Goal: Feedback & Contribution: Contribute content

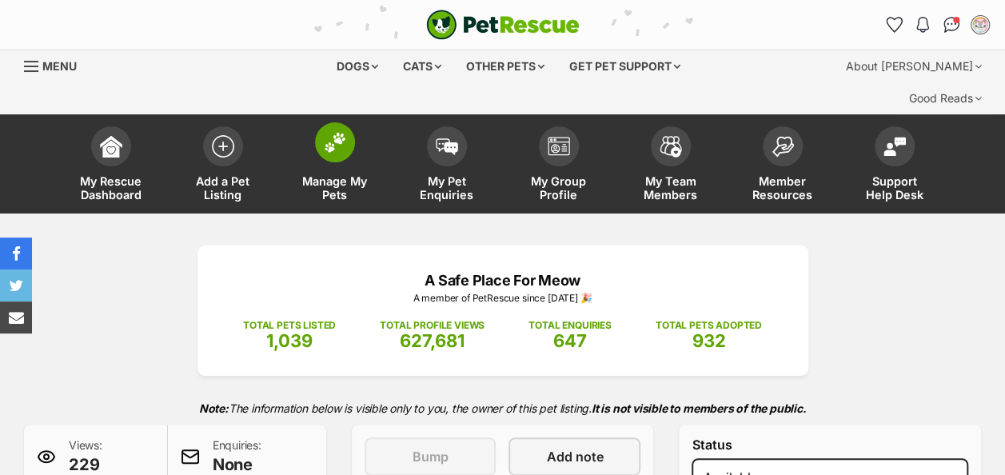
drag, startPoint x: 0, startPoint y: 0, endPoint x: 337, endPoint y: 110, distance: 353.9
click at [337, 132] on img at bounding box center [335, 142] width 22 height 21
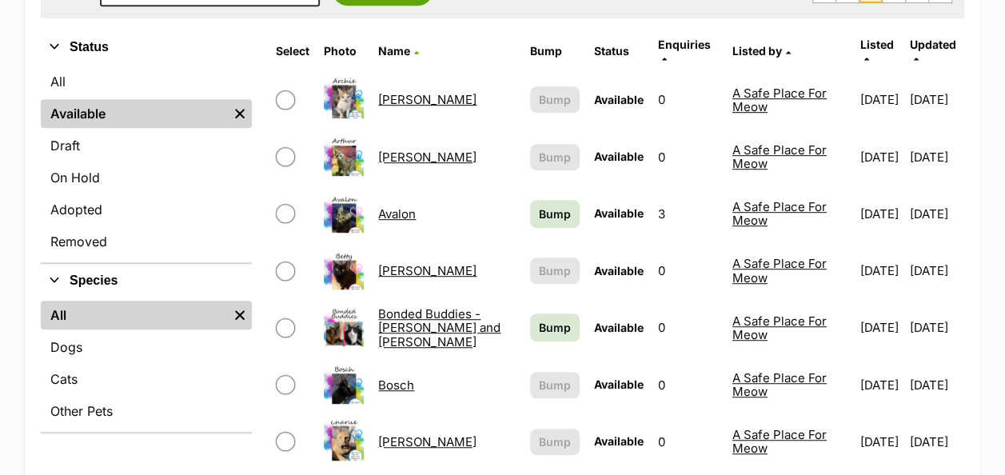
click at [403, 306] on link "Bonded Buddies - [PERSON_NAME] and [PERSON_NAME]" at bounding box center [439, 327] width 122 height 43
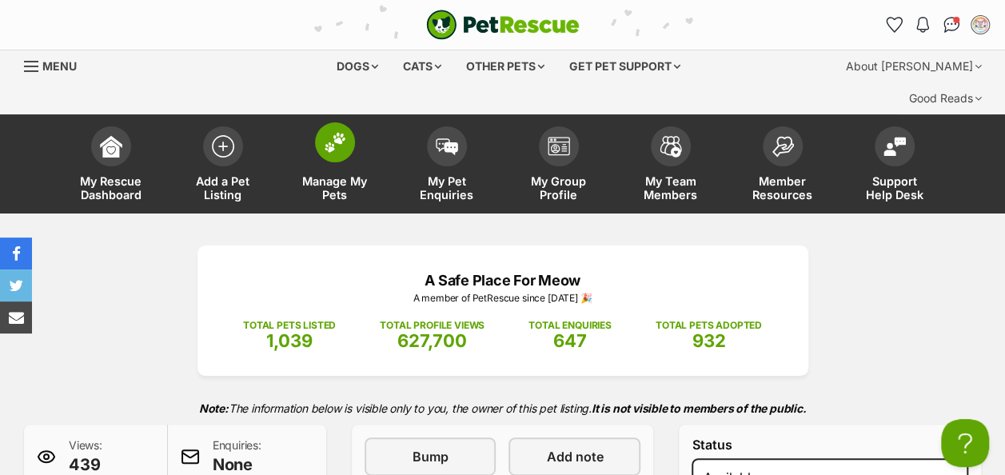
click at [337, 132] on img at bounding box center [335, 142] width 22 height 21
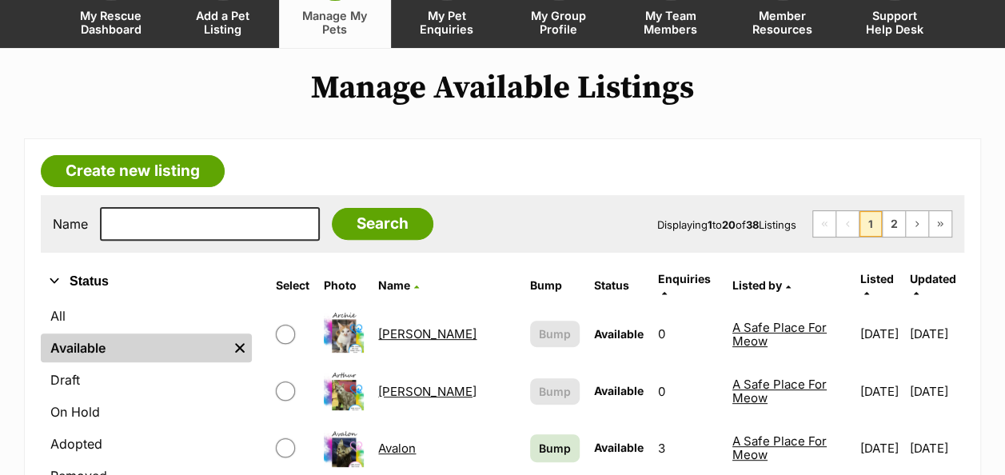
scroll to position [160, 0]
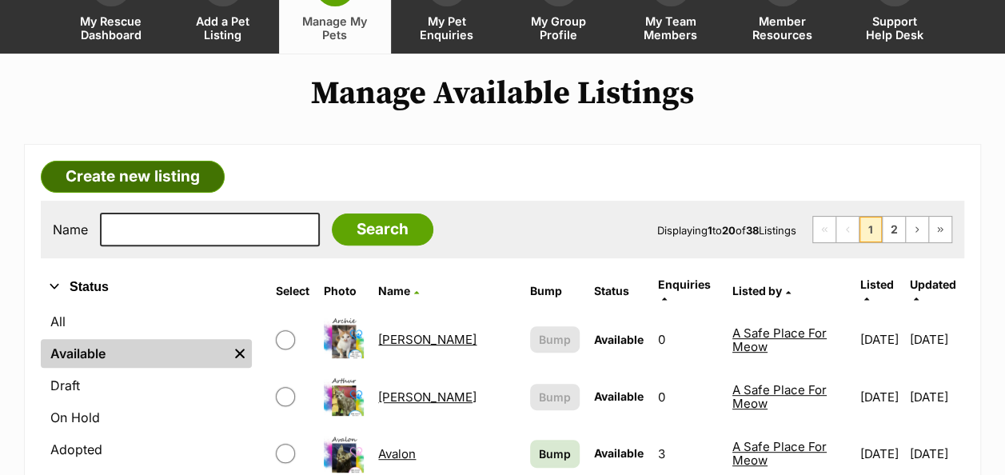
click at [141, 161] on link "Create new listing" at bounding box center [133, 177] width 184 height 32
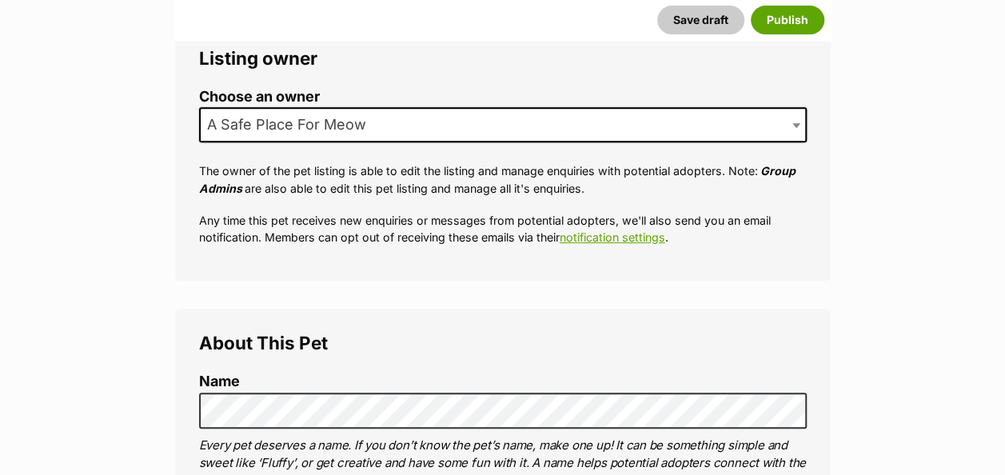
scroll to position [400, 0]
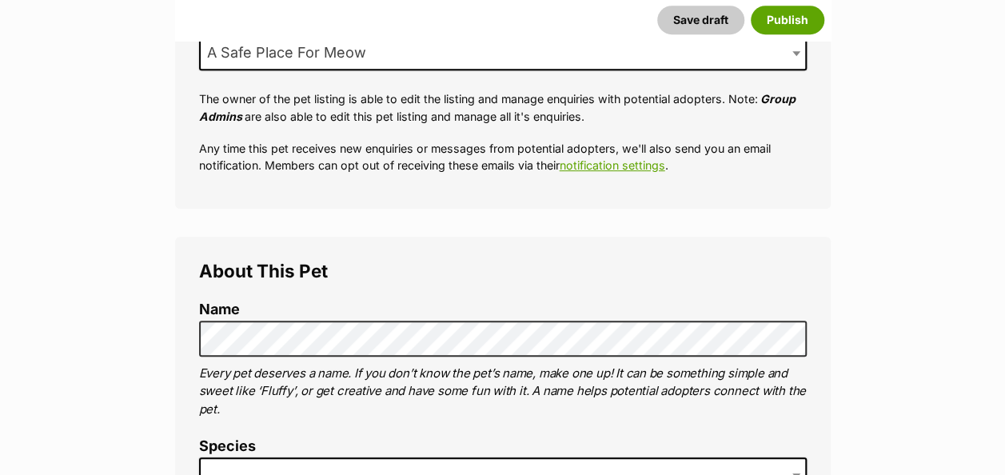
click at [400, 261] on legend "About This Pet" at bounding box center [502, 271] width 607 height 21
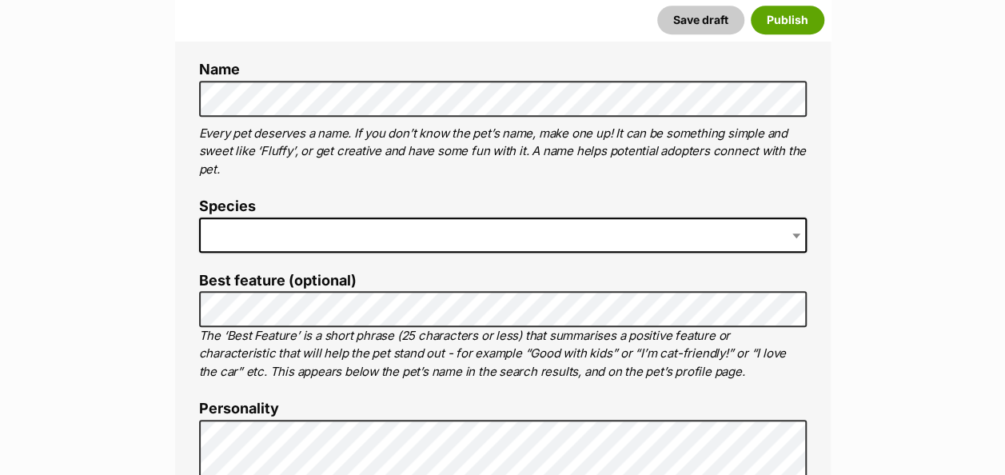
click at [253, 217] on span at bounding box center [502, 234] width 607 height 35
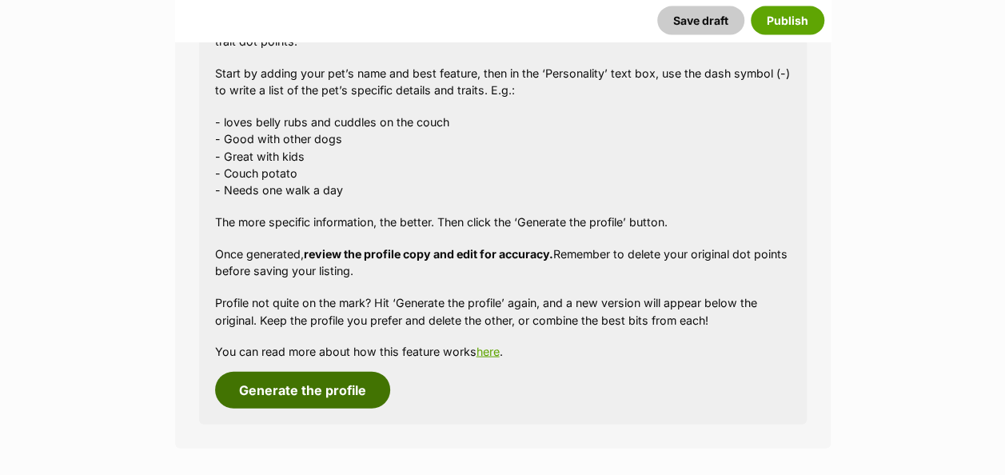
scroll to position [1547, 0]
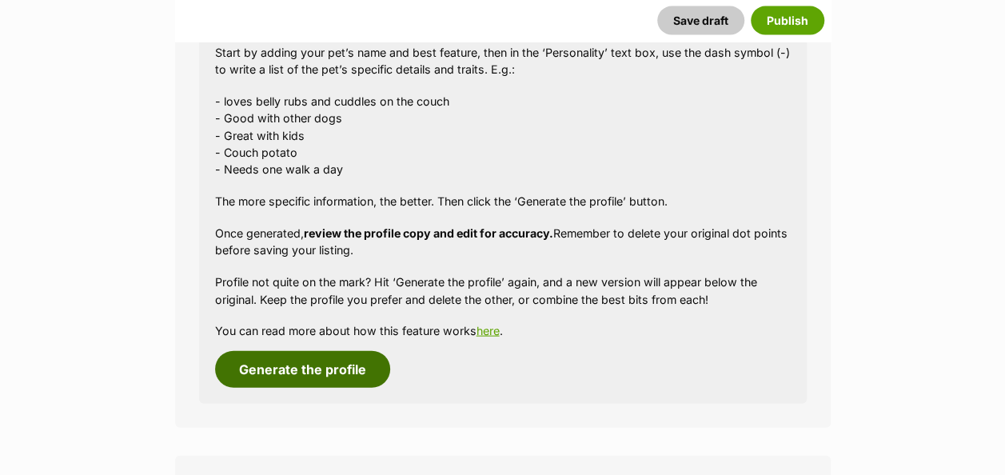
click at [268, 351] on button "Generate the profile" at bounding box center [302, 369] width 175 height 37
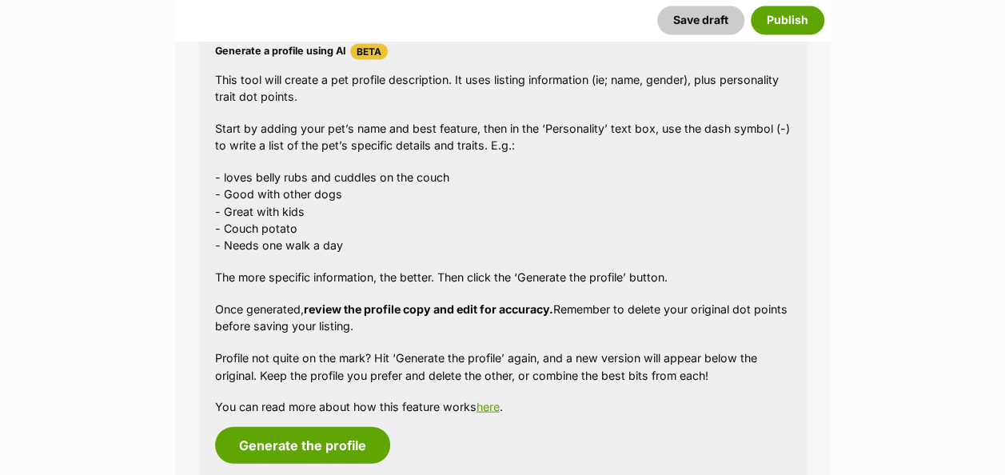
scroll to position [1525, 0]
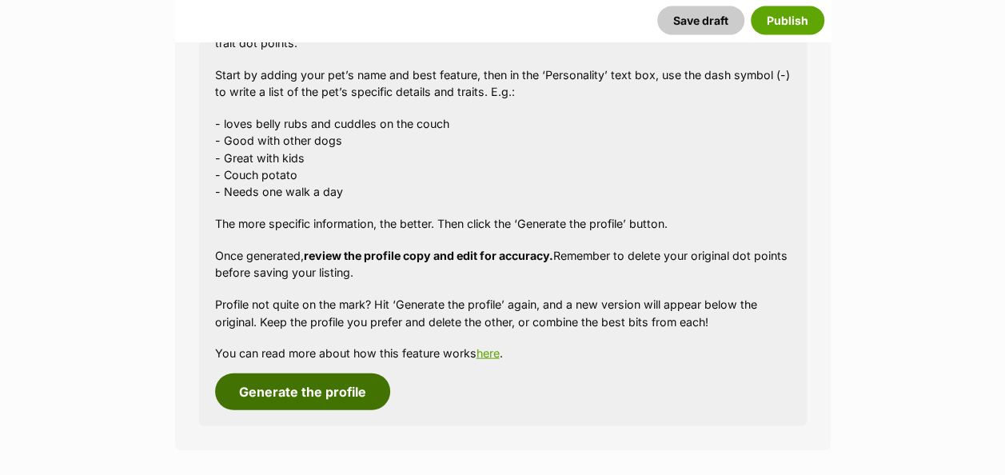
click at [321, 373] on button "Generate the profile" at bounding box center [302, 391] width 175 height 37
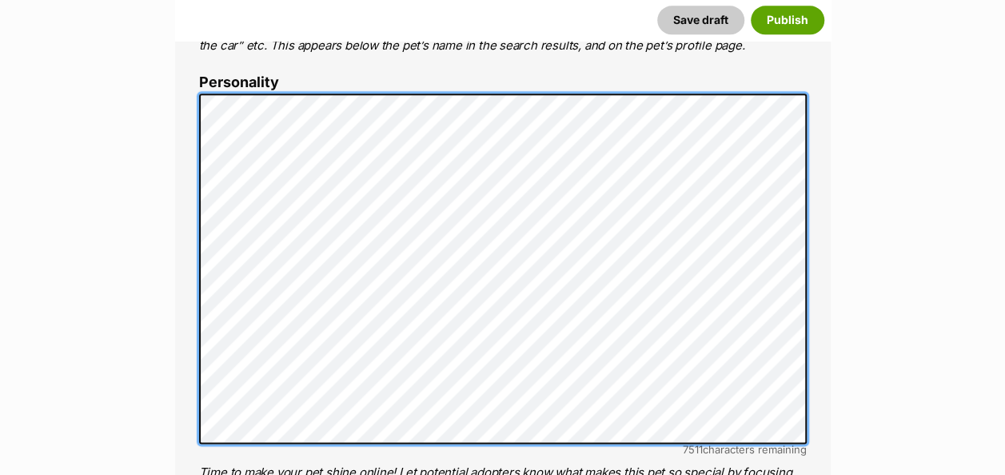
scroll to position [0, 0]
click at [209, 42] on ol "Name Henlo there, it looks like you might be using the pet name field to indica…" at bounding box center [502, 360] width 607 height 1250
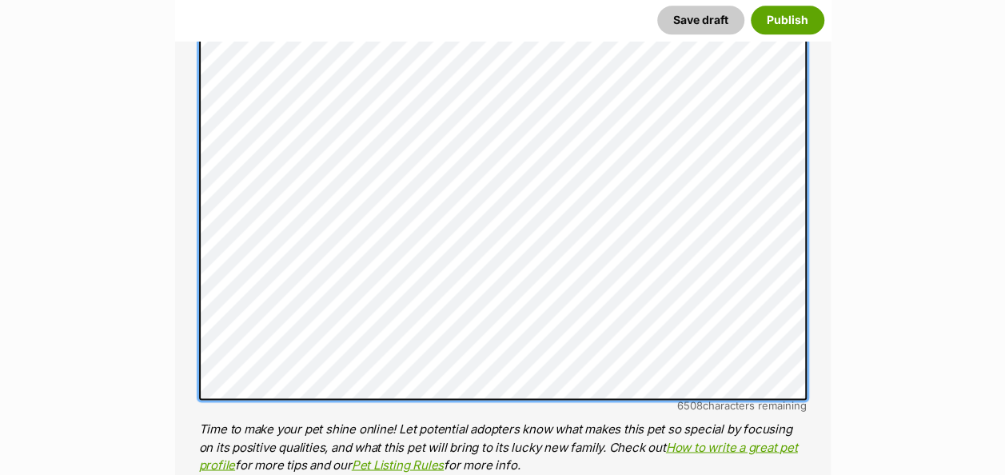
scroll to position [1125, 0]
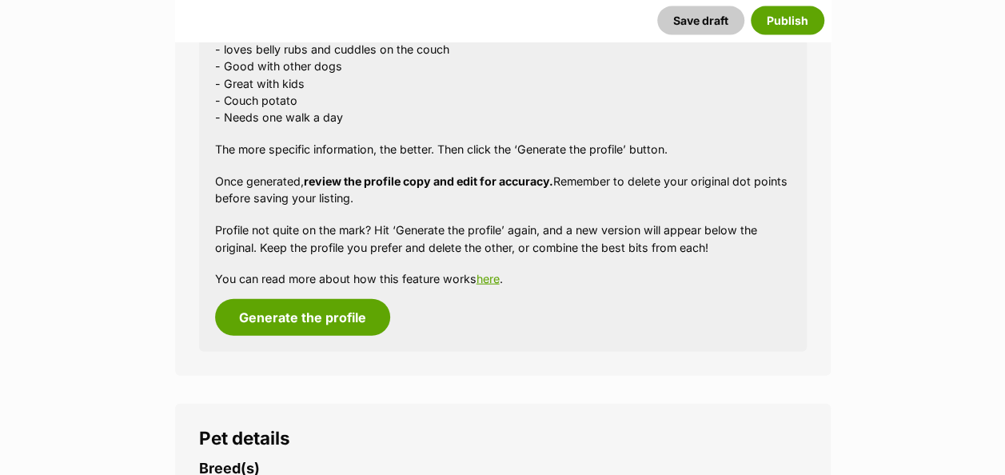
scroll to position [1765, 0]
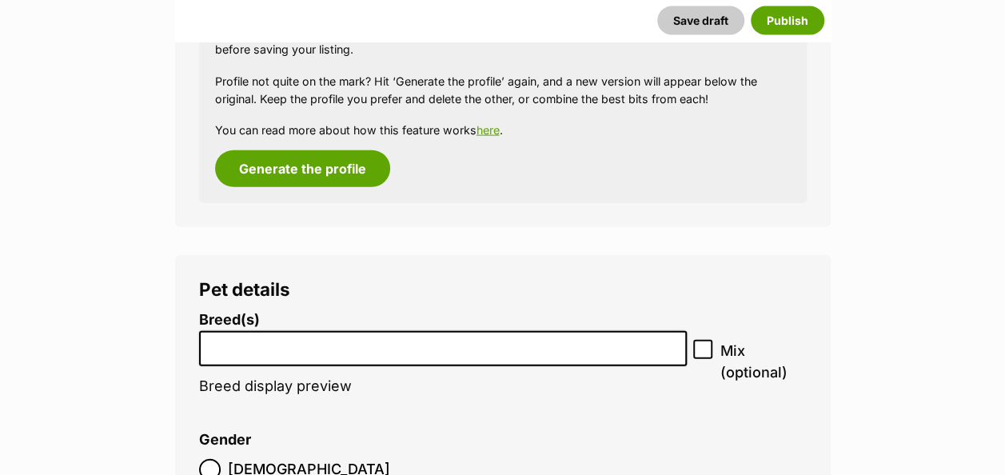
click at [316, 337] on input "search" at bounding box center [443, 345] width 477 height 17
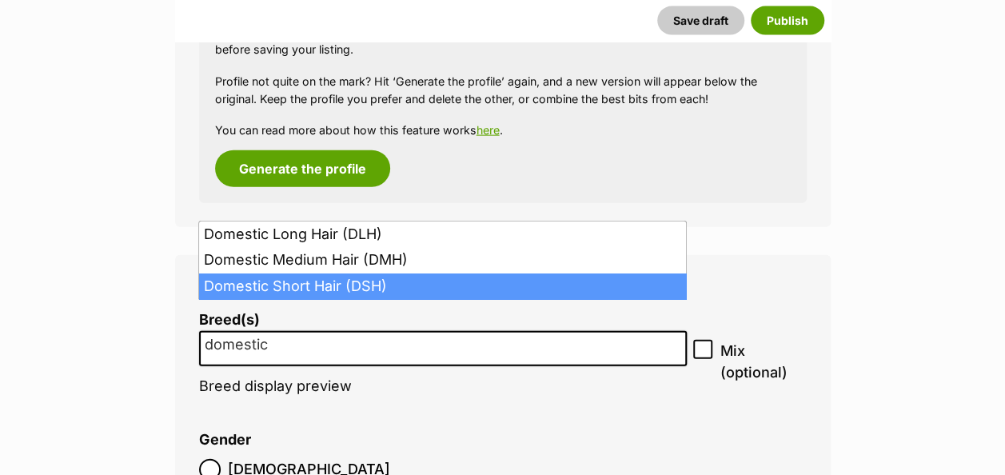
type input "domestic"
select select "252102"
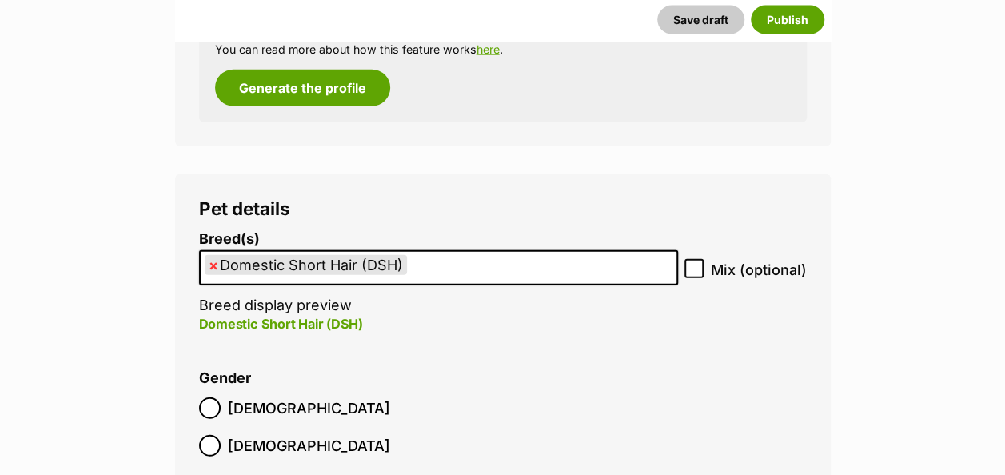
scroll to position [1925, 0]
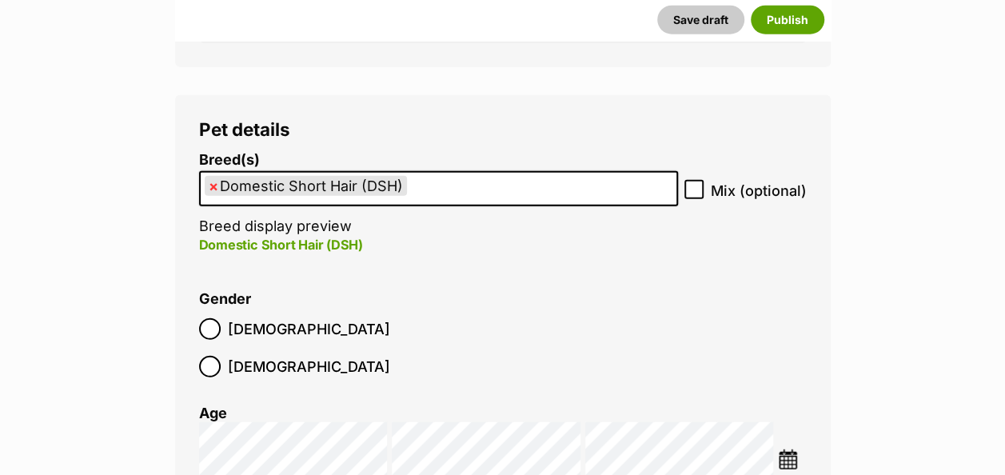
click at [791, 449] on img at bounding box center [788, 459] width 20 height 20
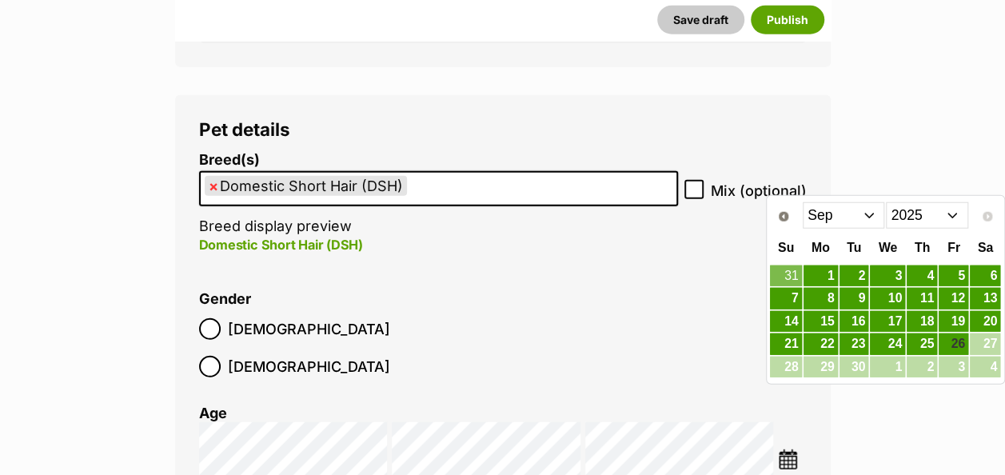
click at [948, 212] on select "2015 2016 2017 2018 2019 2020 2021 2022 2023 2024 2025" at bounding box center [927, 215] width 82 height 26
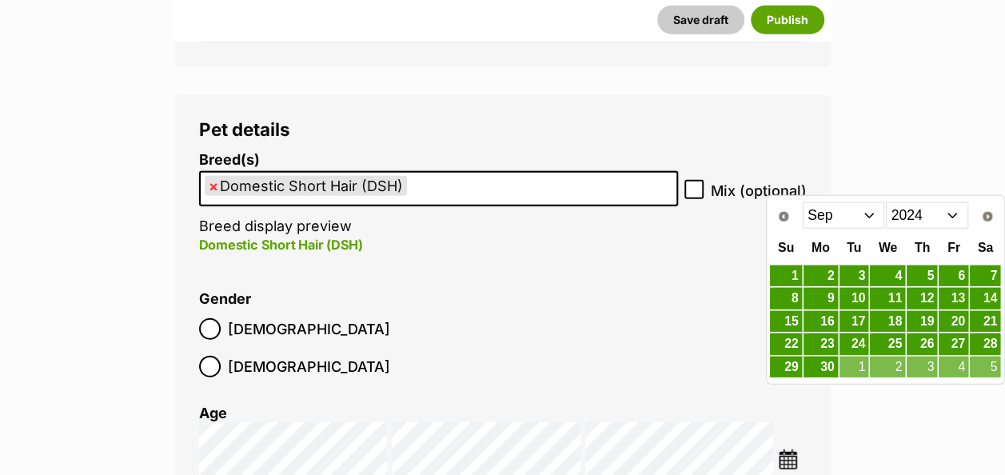
click at [862, 205] on select "Jan Feb Mar Apr May Jun Jul Aug Sep Oct Nov Dec" at bounding box center [844, 215] width 82 height 26
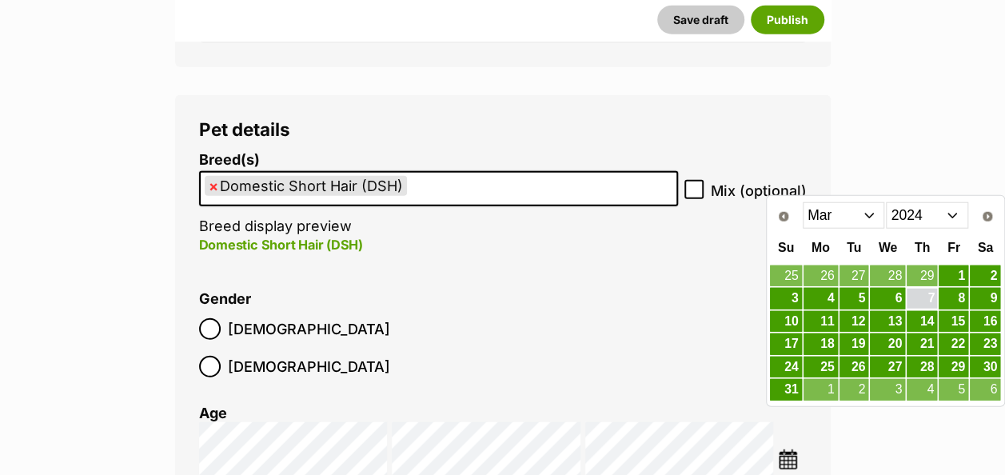
click at [926, 297] on link "7" at bounding box center [921, 299] width 30 height 20
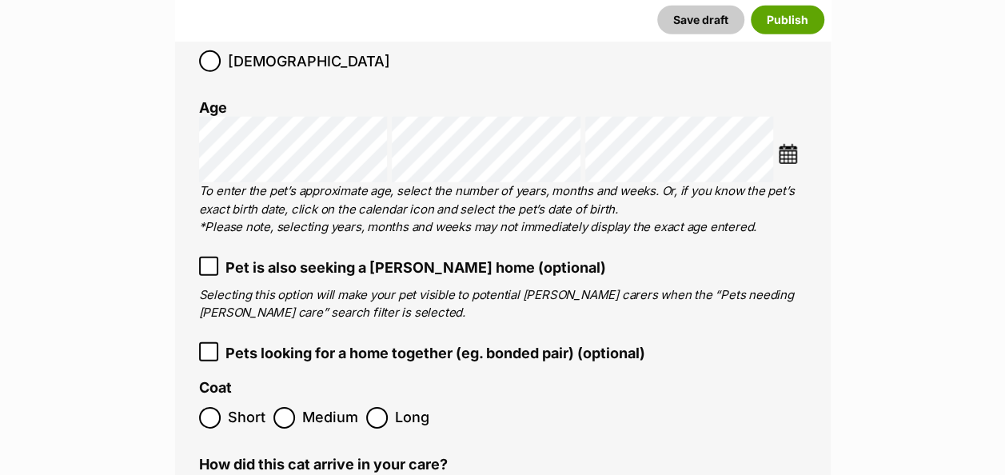
scroll to position [2244, 0]
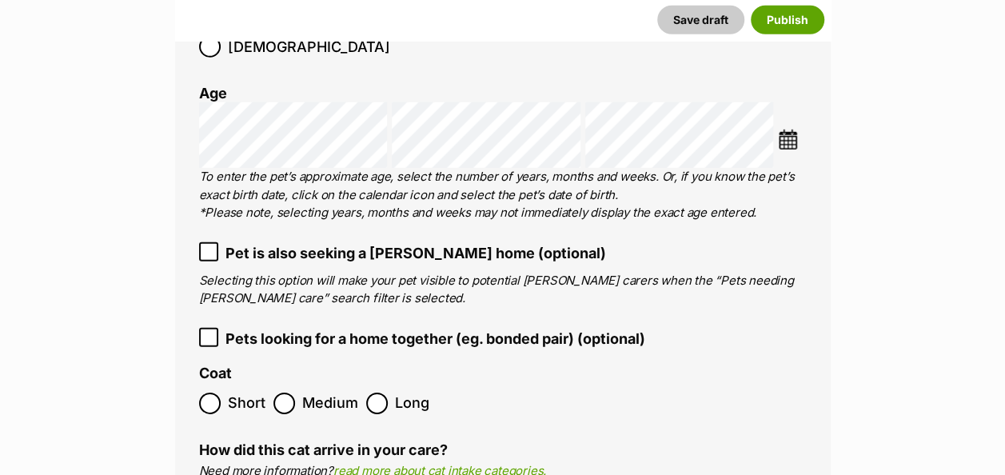
click at [218, 328] on label "Pets looking for a home together (eg. bonded pair) (optional)" at bounding box center [502, 339] width 607 height 22
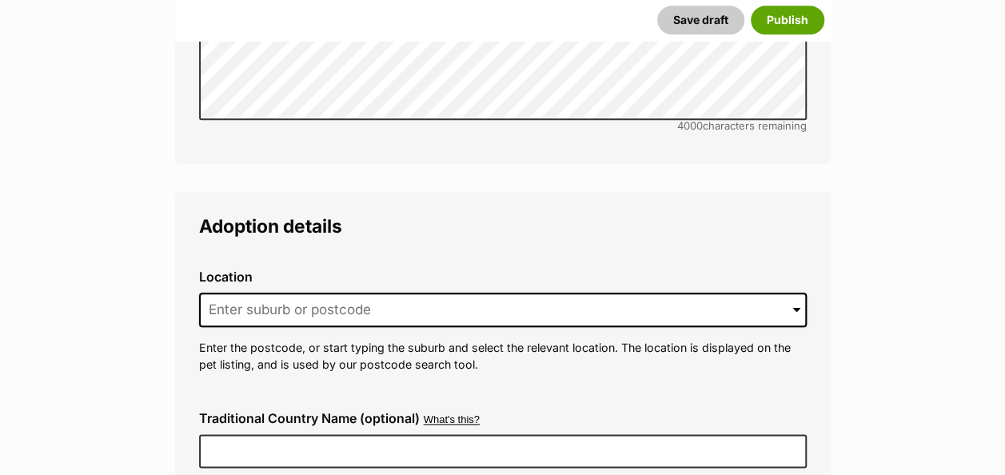
scroll to position [3843, 0]
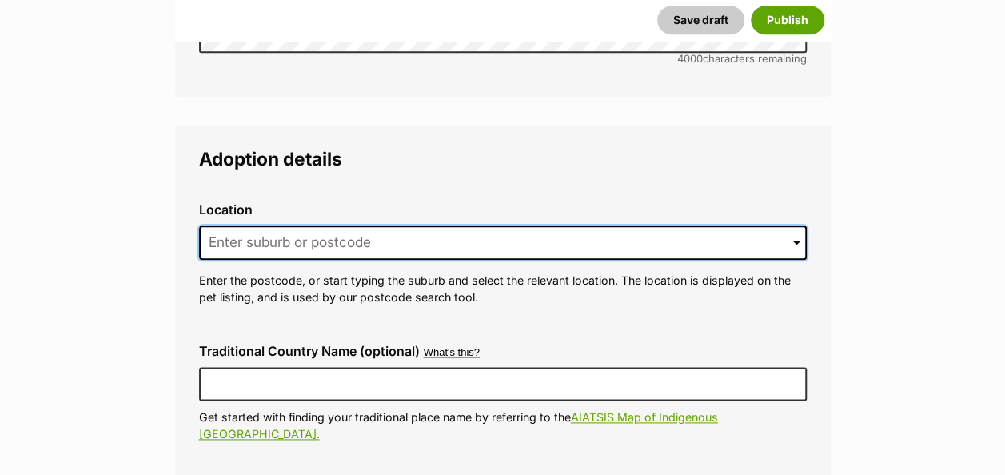
click at [329, 225] on input at bounding box center [502, 242] width 607 height 35
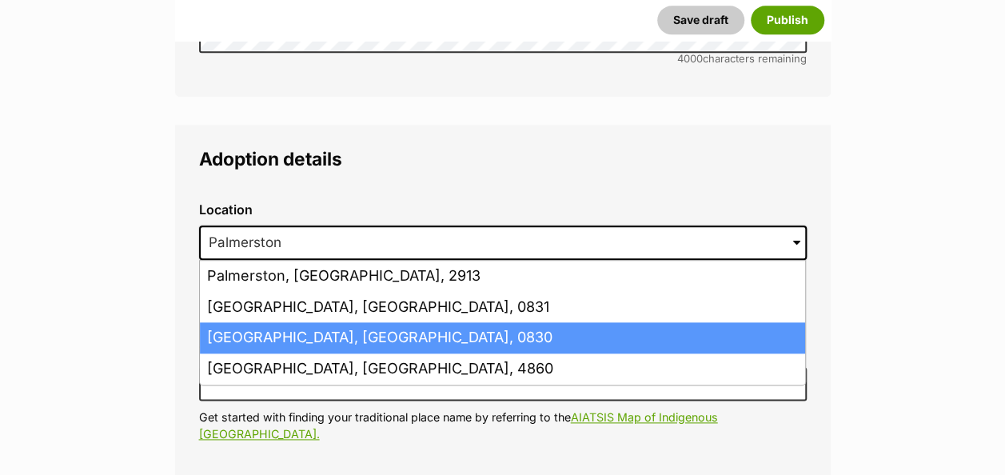
click at [328, 322] on li "Palmerston, Northern Territory, 0830" at bounding box center [502, 337] width 605 height 31
type input "Palmerston, Northern Territory, 0830"
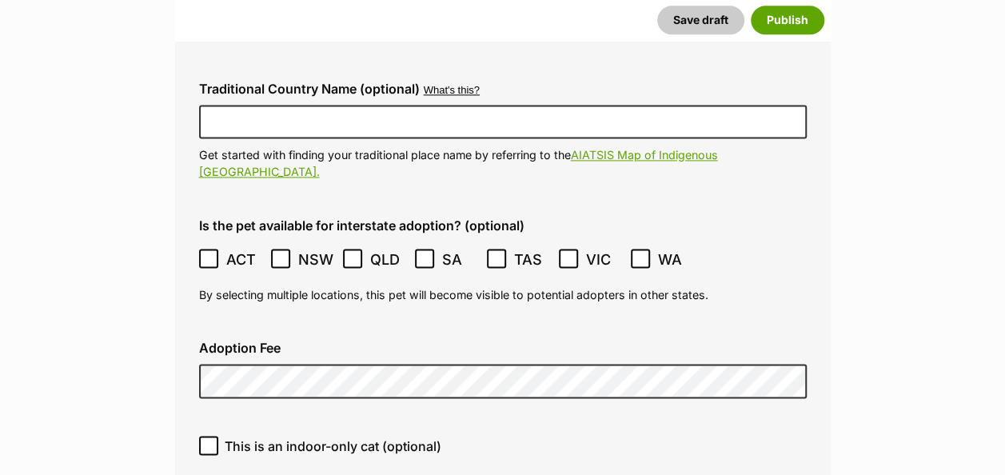
scroll to position [4163, 0]
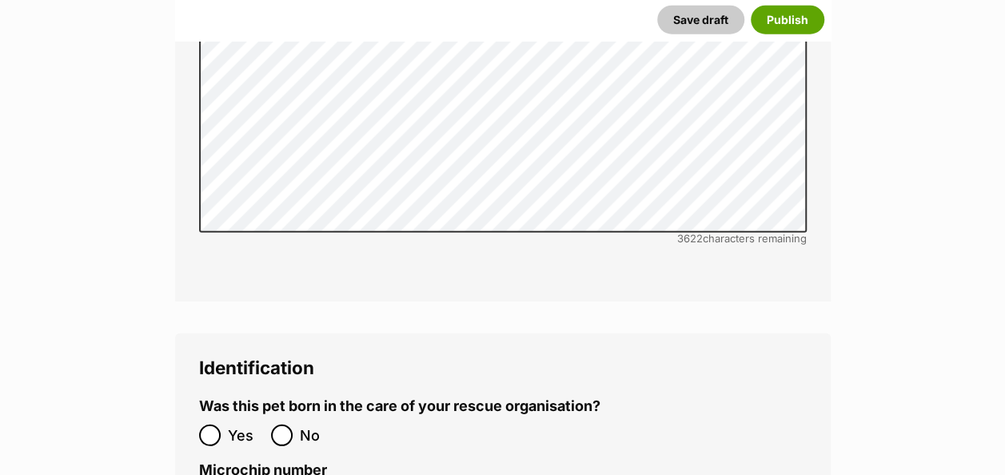
scroll to position [5202, 0]
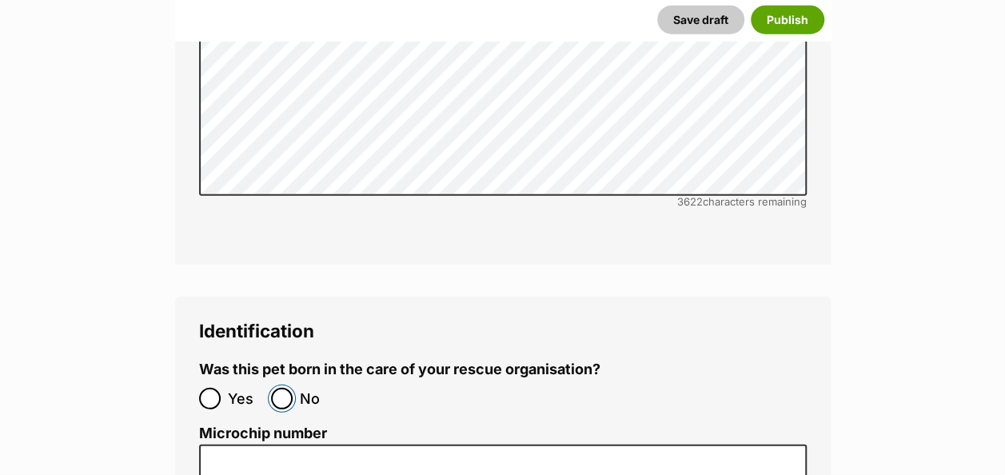
click at [286, 388] on input "No" at bounding box center [282, 399] width 22 height 22
radio input "true"
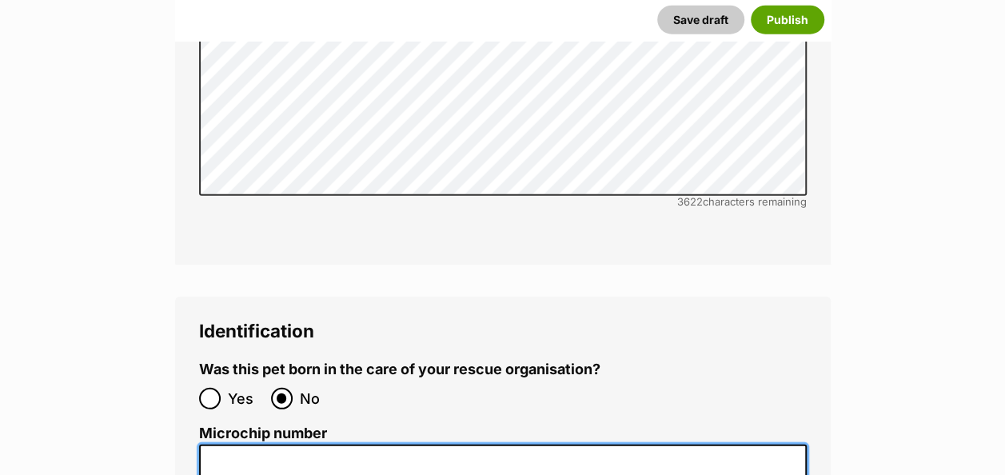
click at [206, 444] on input "Microchip number" at bounding box center [502, 462] width 607 height 36
paste input "972274001572569"
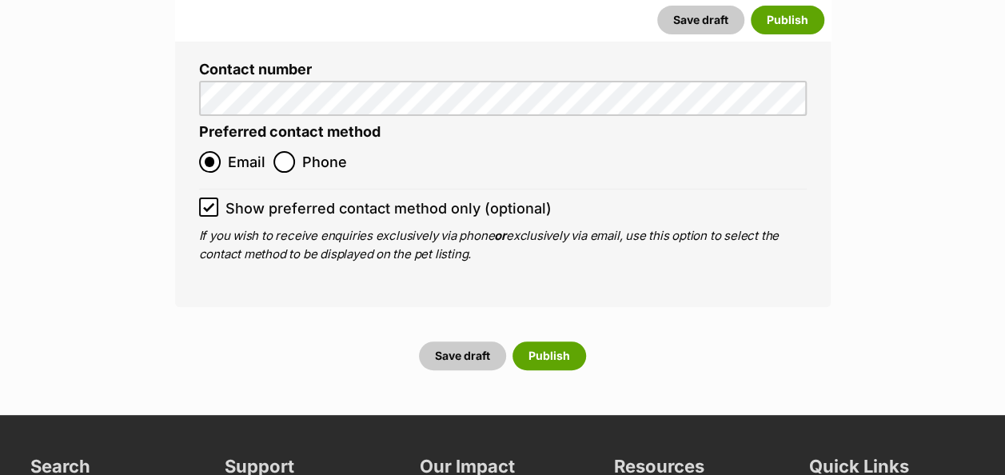
scroll to position [6161, 0]
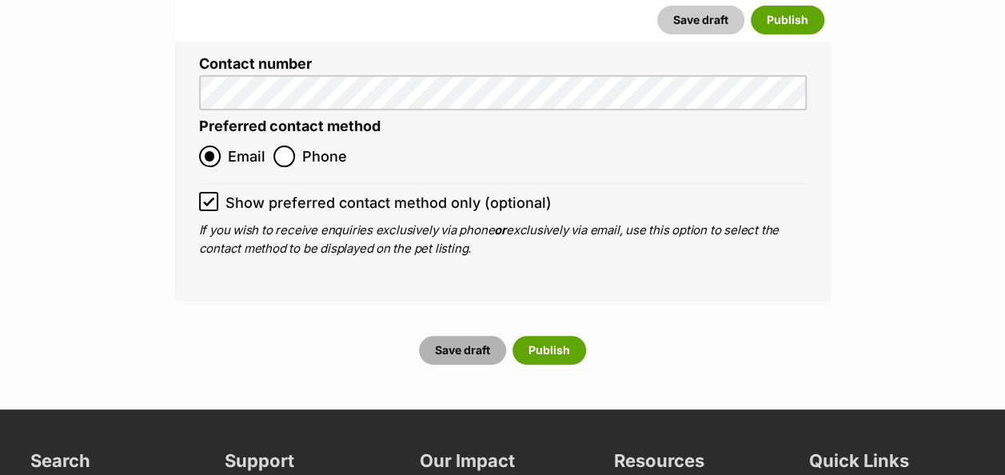
type input "972274001572569"
click at [472, 336] on button "Save draft" at bounding box center [462, 350] width 87 height 29
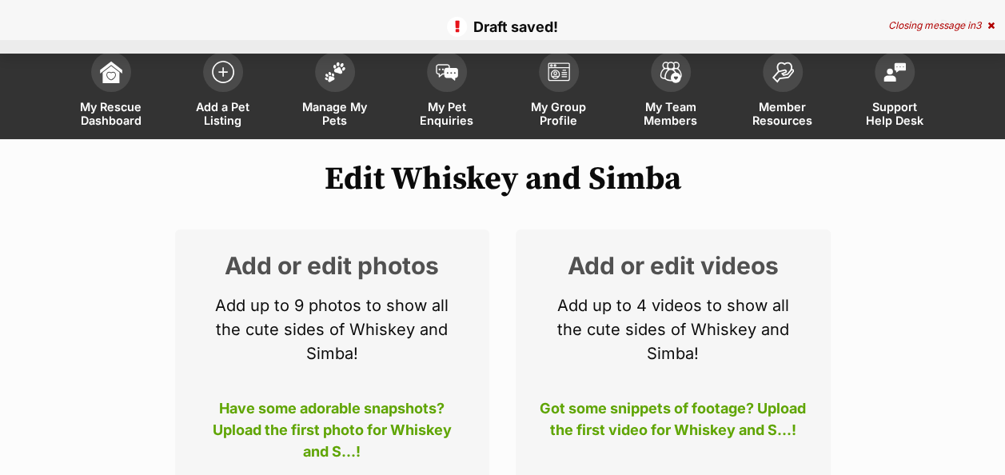
scroll to position [160, 0]
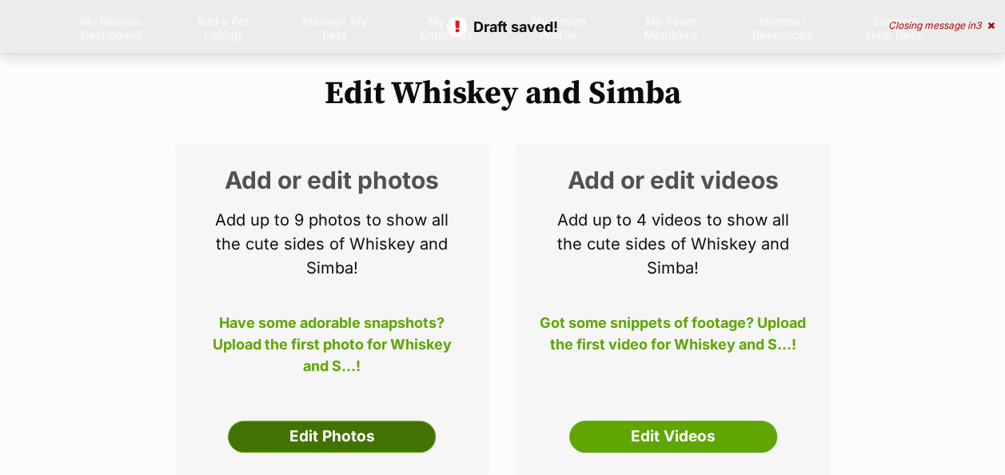
click at [323, 420] on link "Edit Photos" at bounding box center [332, 436] width 208 height 32
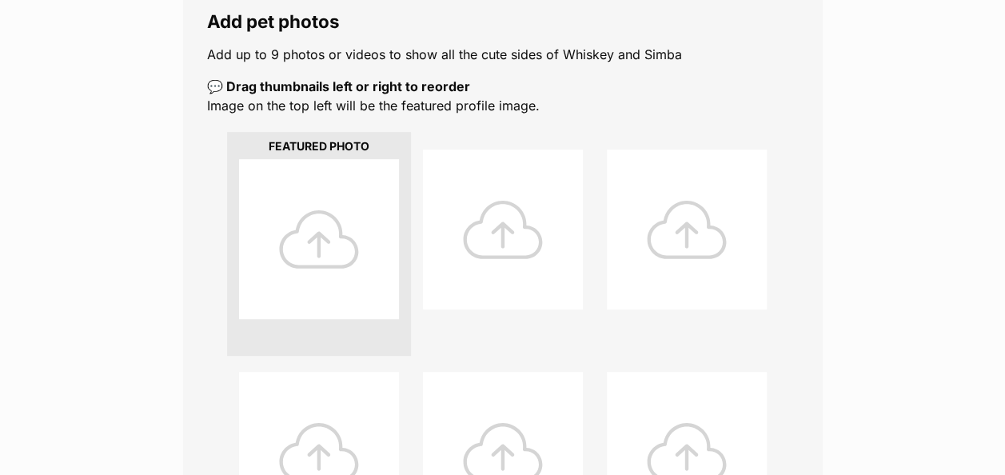
scroll to position [320, 0]
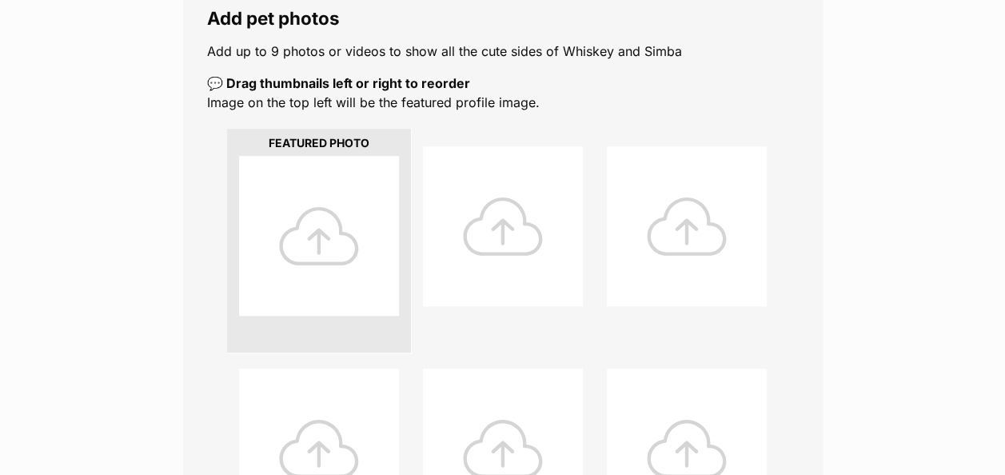
click at [344, 188] on div at bounding box center [319, 236] width 160 height 160
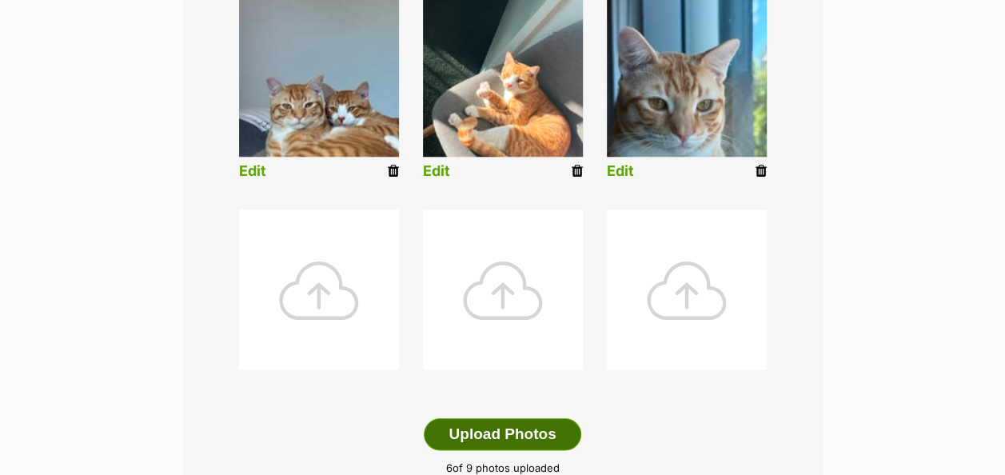
scroll to position [799, 0]
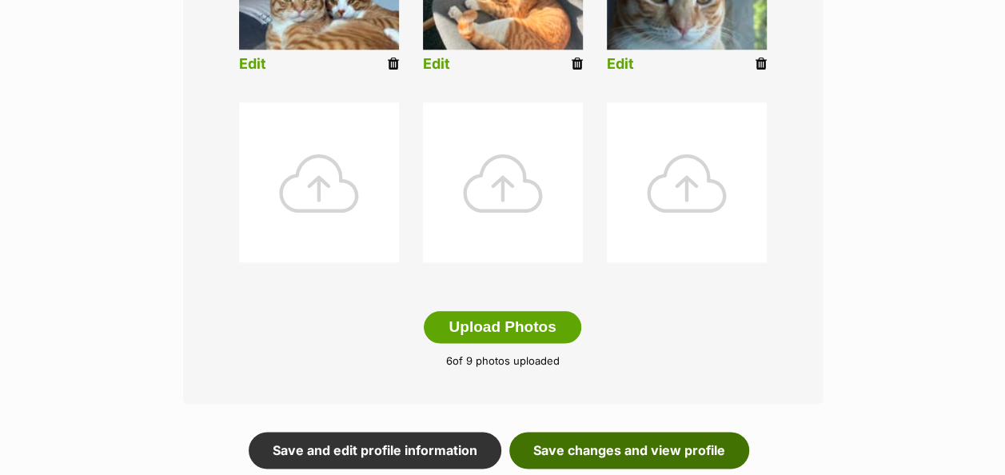
click at [587, 432] on link "Save changes and view profile" at bounding box center [629, 450] width 240 height 37
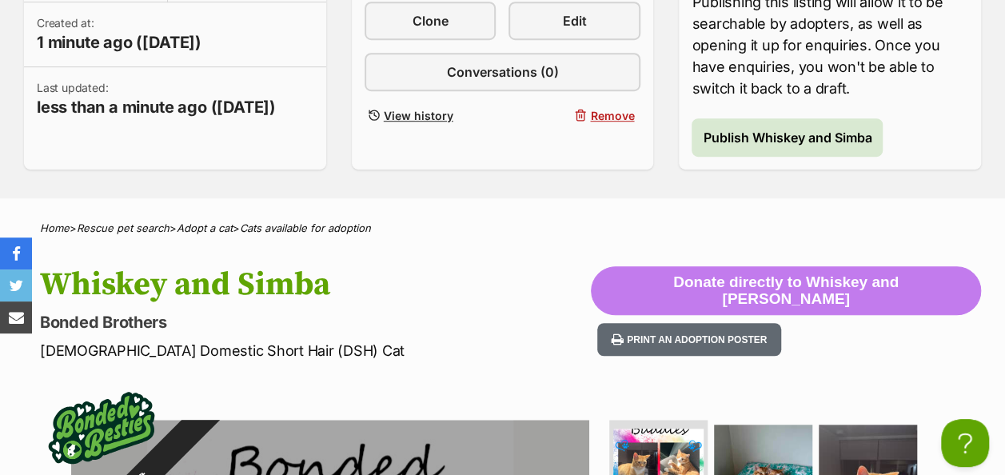
scroll to position [320, 0]
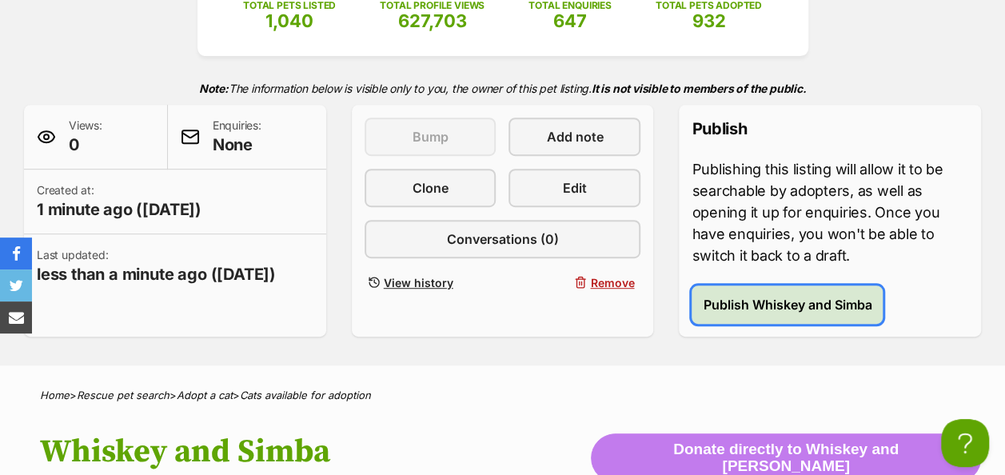
click at [750, 295] on span "Publish Whiskey and Simba" at bounding box center [787, 304] width 169 height 19
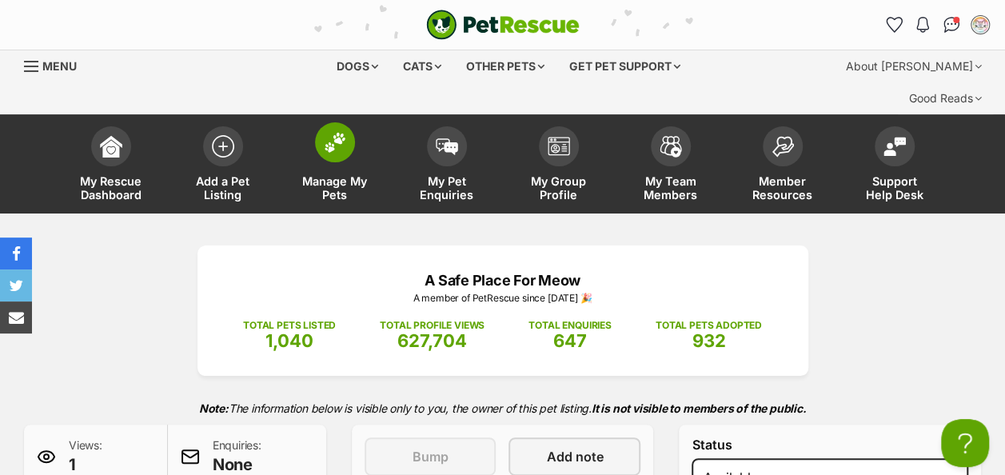
click at [339, 132] on img at bounding box center [335, 142] width 22 height 21
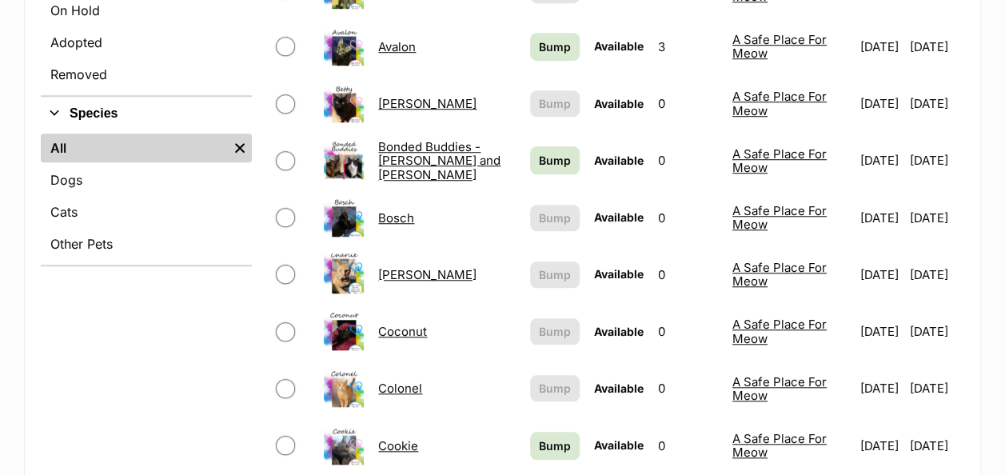
scroll to position [480, 0]
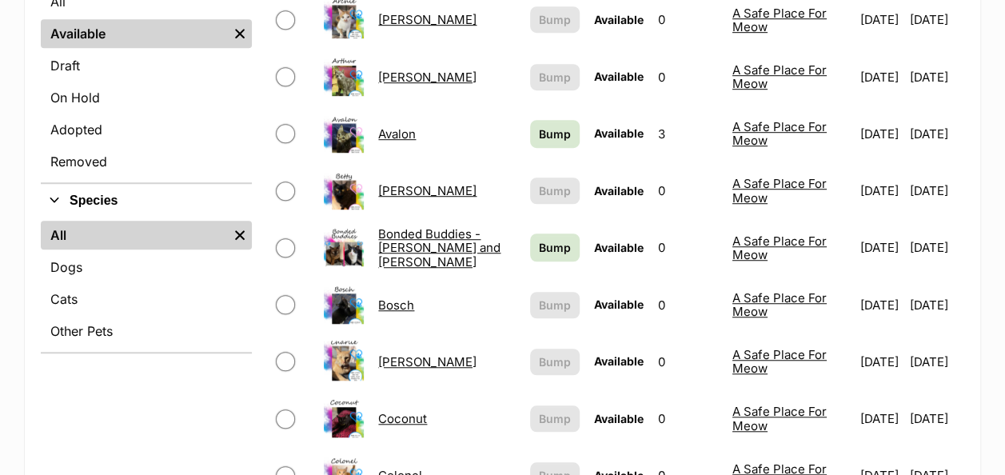
click at [402, 226] on link "Bonded Buddies - [PERSON_NAME] and [PERSON_NAME]" at bounding box center [439, 247] width 122 height 43
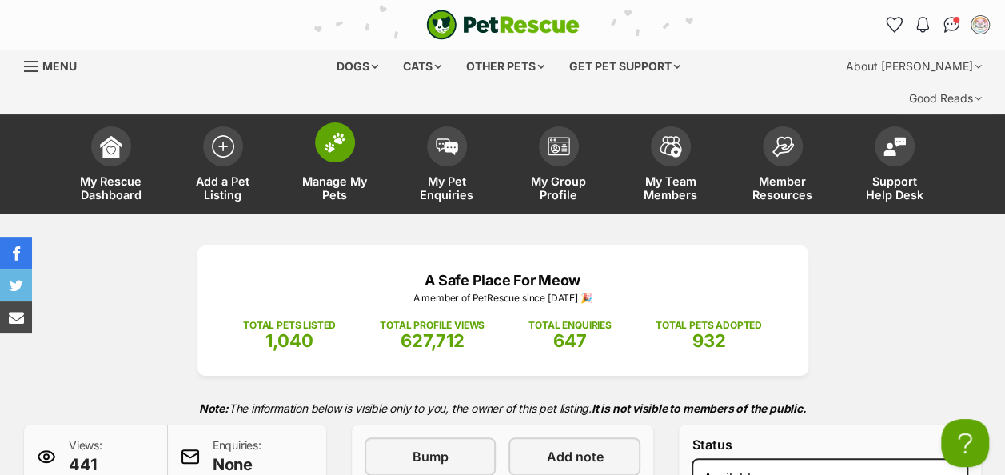
click at [337, 132] on img at bounding box center [335, 142] width 22 height 21
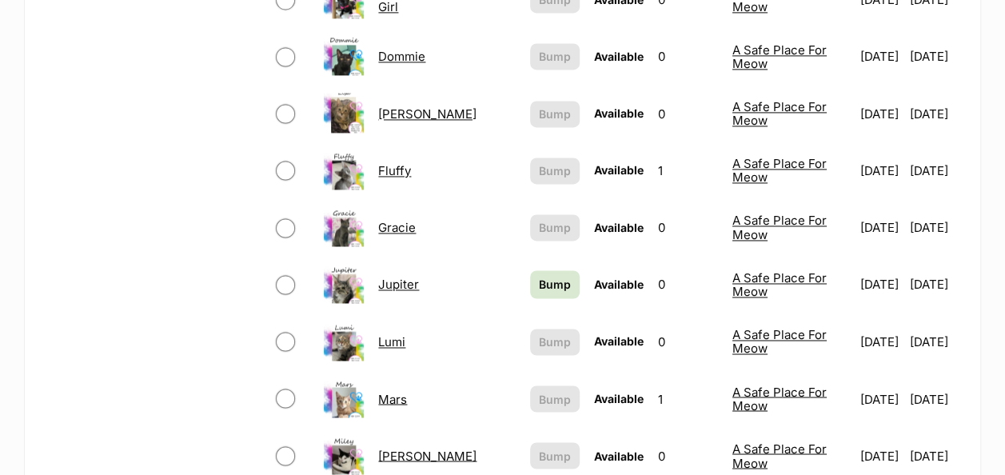
scroll to position [1199, 0]
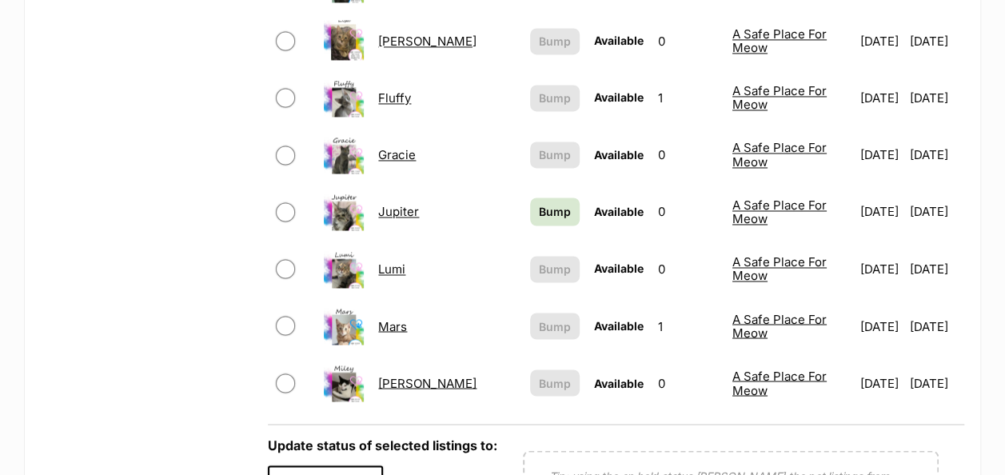
click at [384, 375] on link "[PERSON_NAME]" at bounding box center [427, 382] width 98 height 15
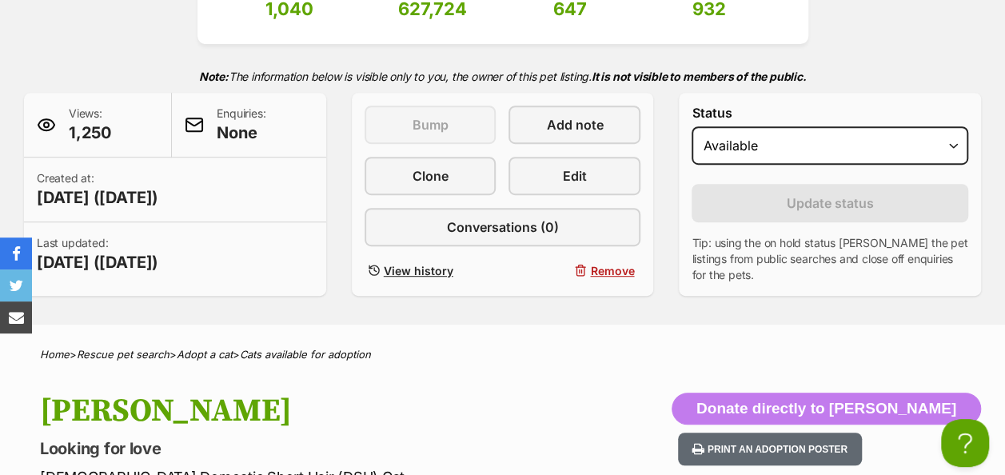
scroll to position [320, 0]
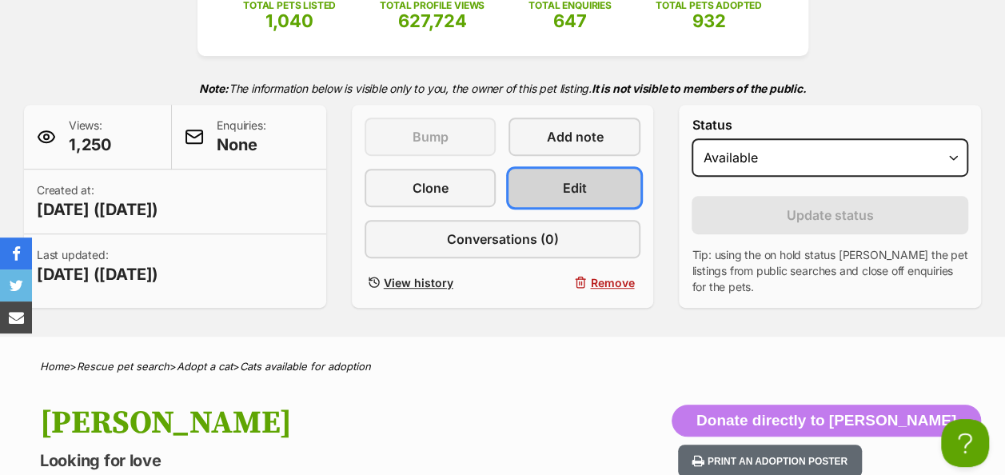
click at [561, 169] on link "Edit" at bounding box center [574, 188] width 132 height 38
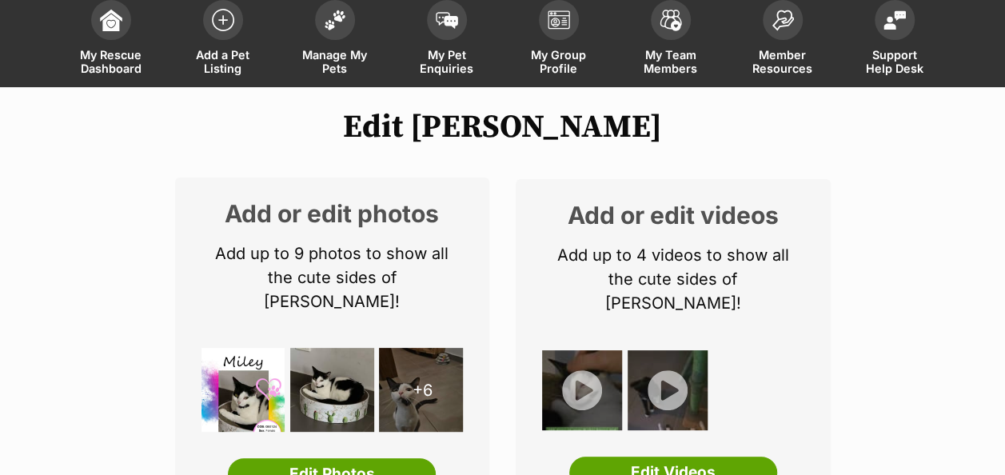
scroll to position [240, 0]
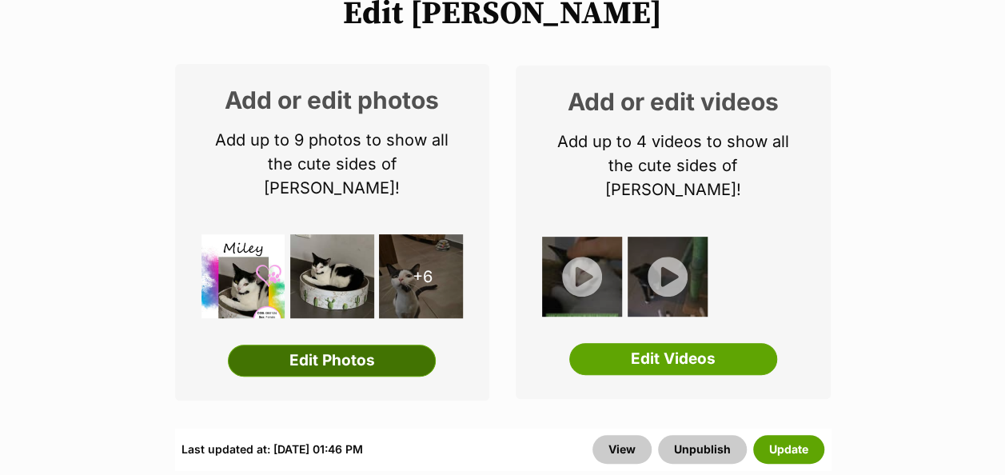
click at [309, 345] on link "Edit Photos" at bounding box center [332, 361] width 208 height 32
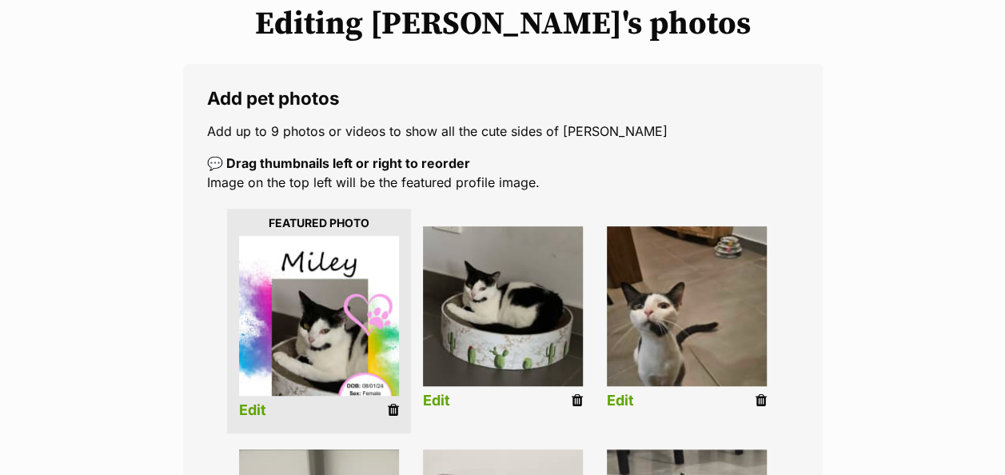
scroll to position [400, 0]
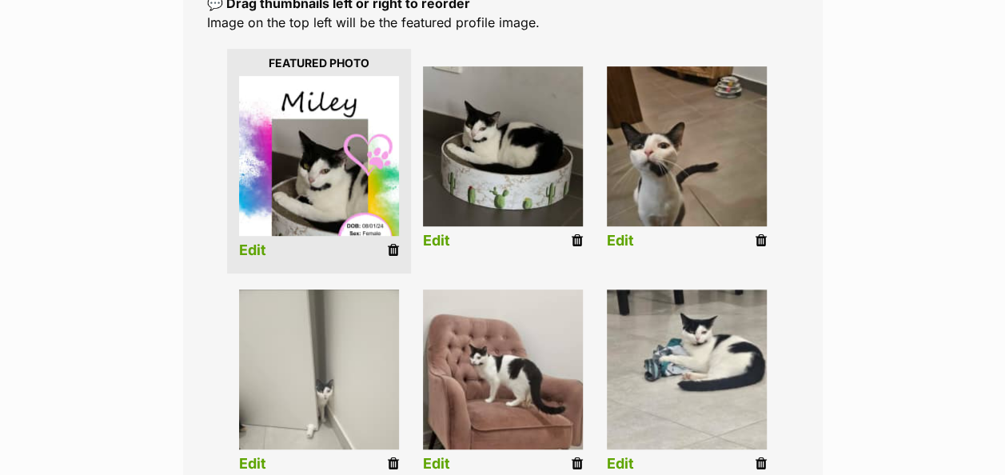
click at [576, 456] on icon at bounding box center [577, 463] width 11 height 14
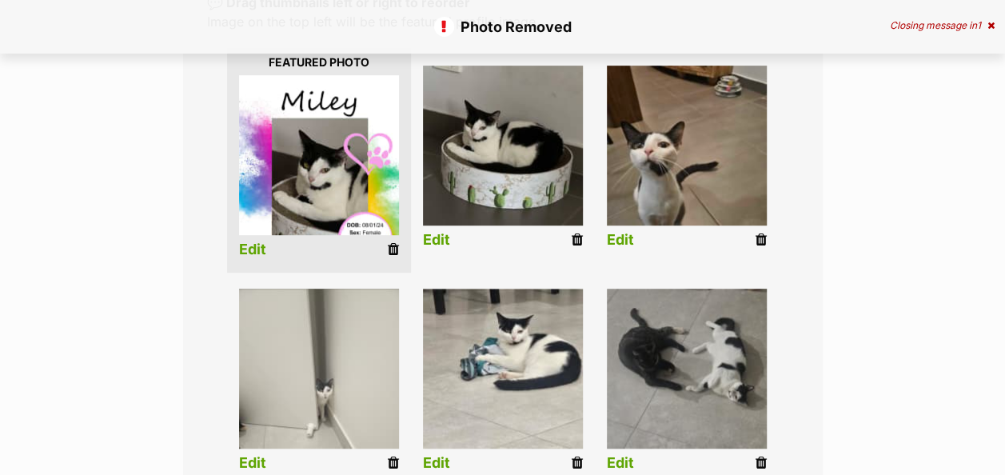
scroll to position [400, 0]
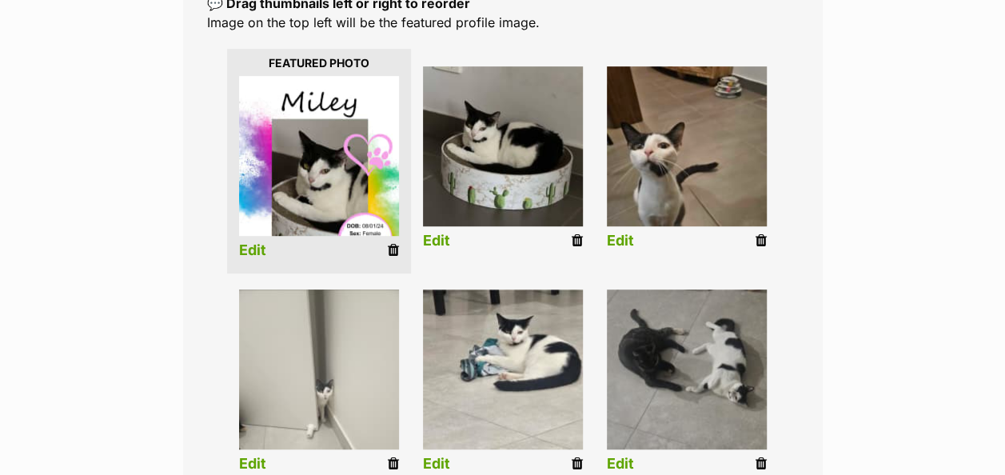
click at [761, 233] on icon at bounding box center [760, 240] width 11 height 14
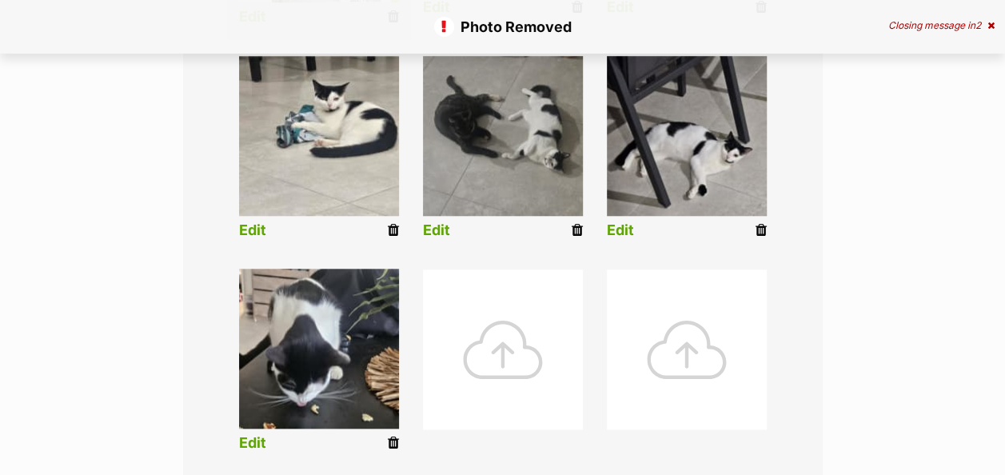
scroll to position [639, 0]
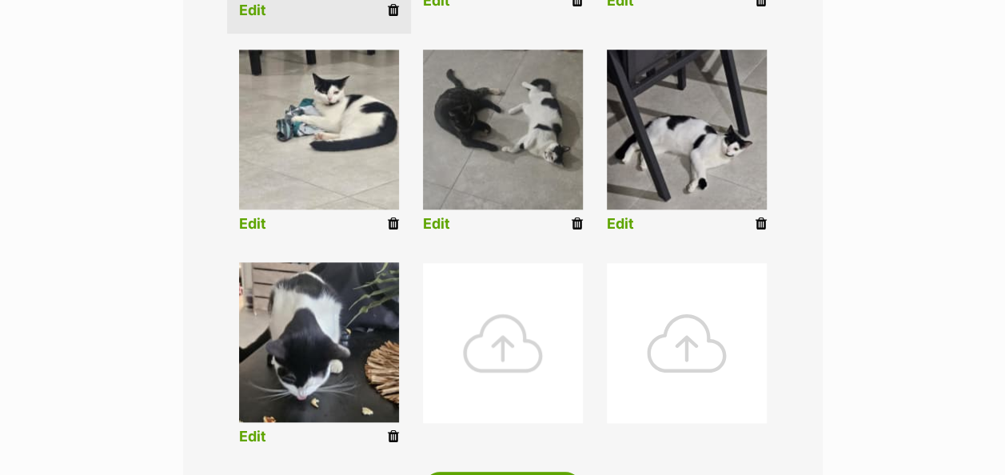
click at [499, 335] on div at bounding box center [503, 343] width 160 height 160
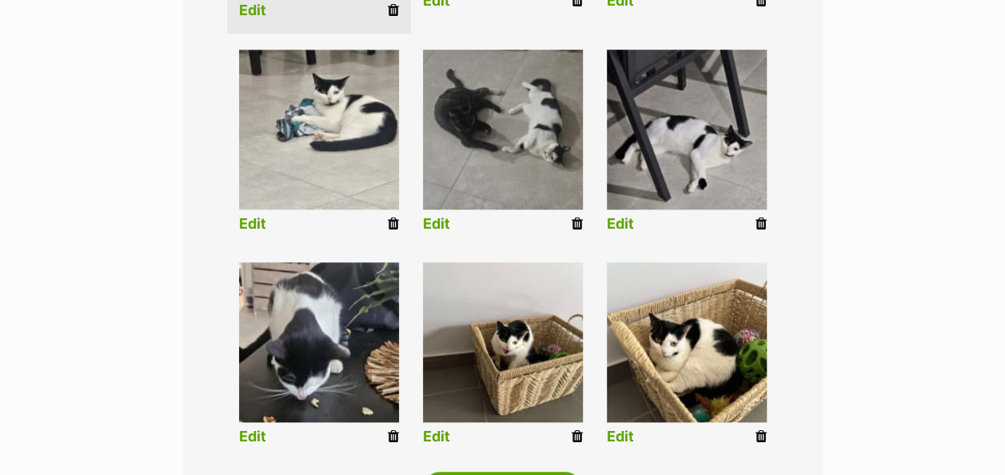
drag, startPoint x: 579, startPoint y: 405, endPoint x: 576, endPoint y: 78, distance: 327.7
click at [579, 429] on icon at bounding box center [577, 436] width 11 height 14
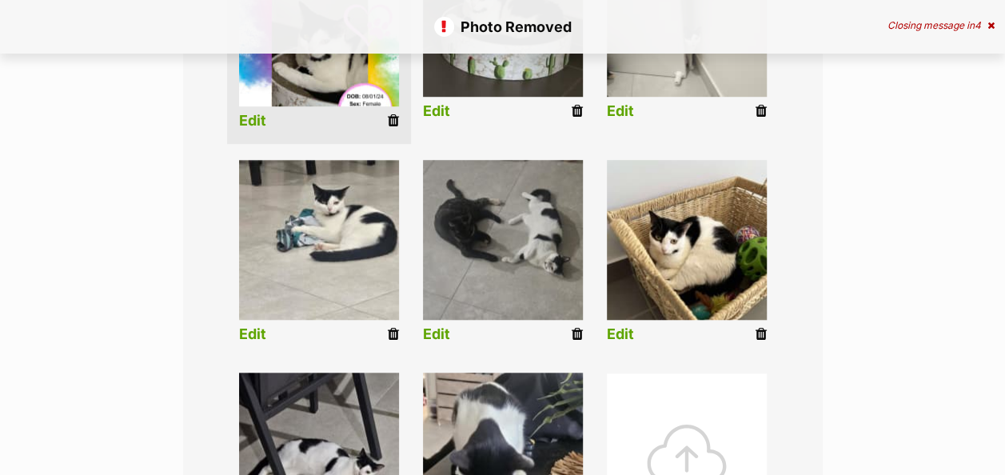
scroll to position [639, 0]
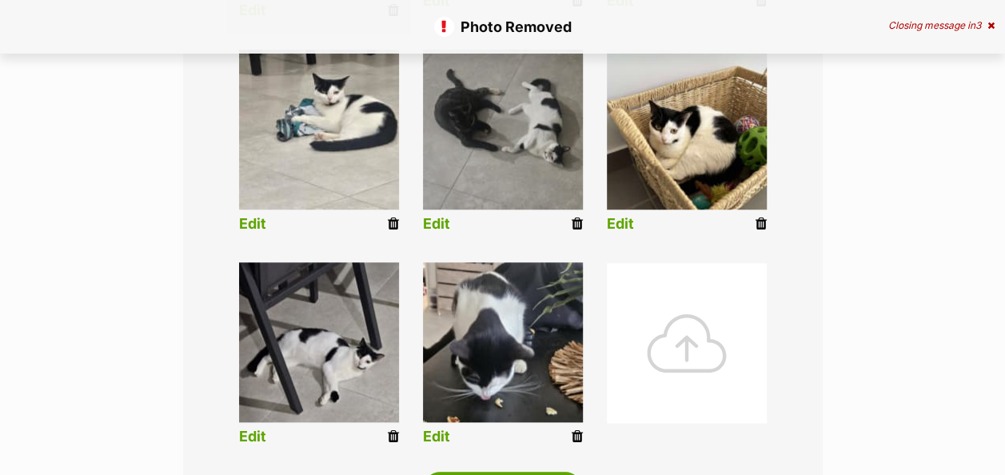
click at [651, 329] on div at bounding box center [687, 343] width 160 height 160
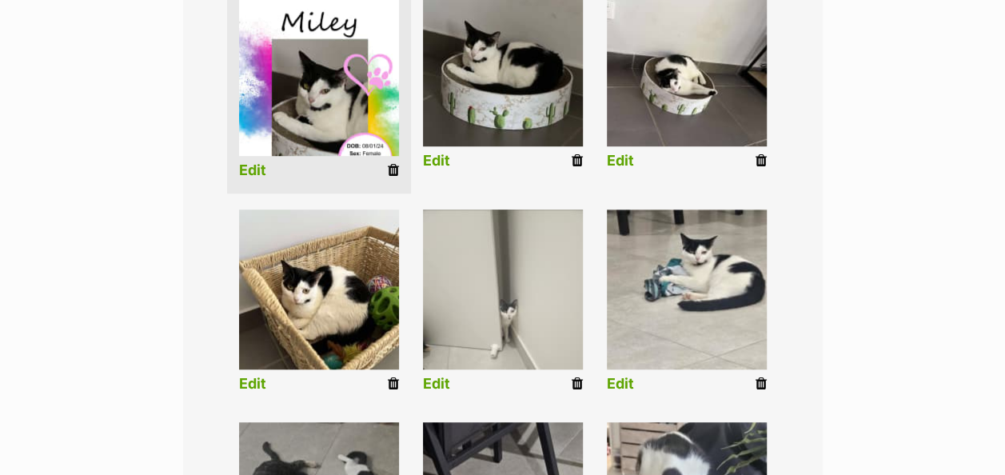
scroll to position [719, 0]
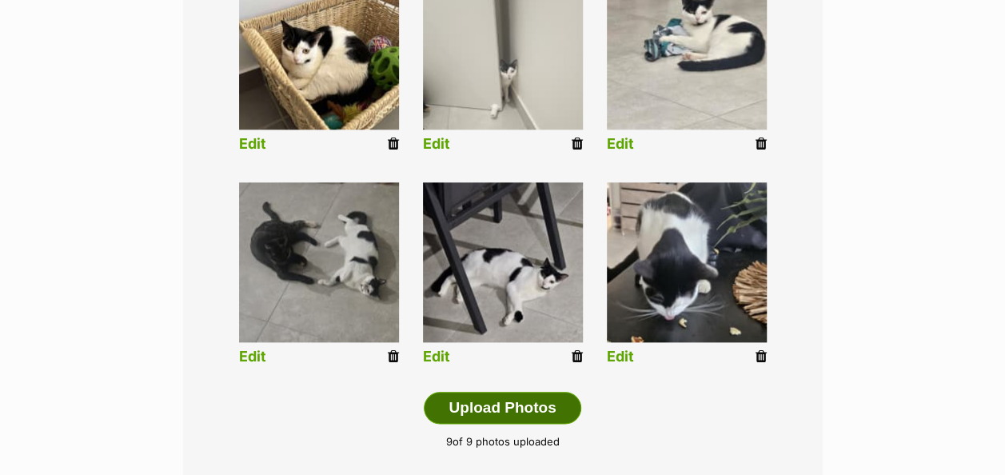
click at [492, 392] on button "Upload Photos" at bounding box center [502, 408] width 157 height 32
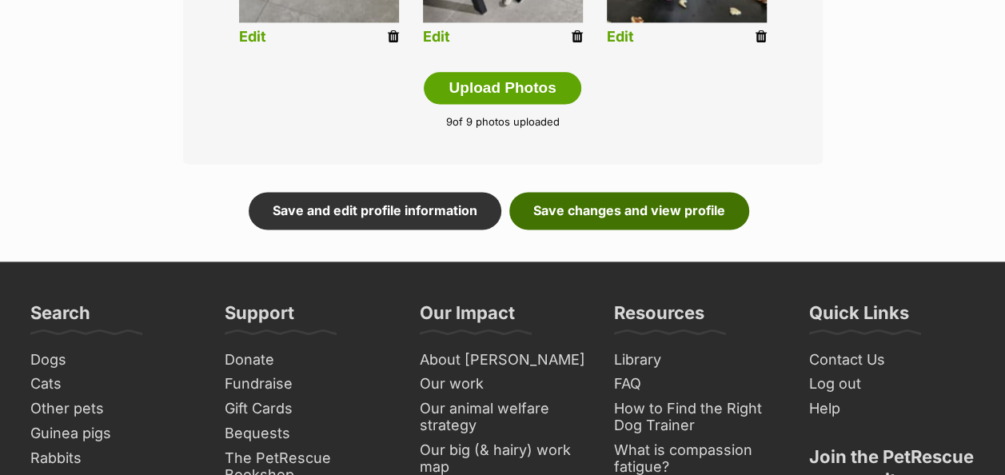
click at [612, 192] on link "Save changes and view profile" at bounding box center [629, 210] width 240 height 37
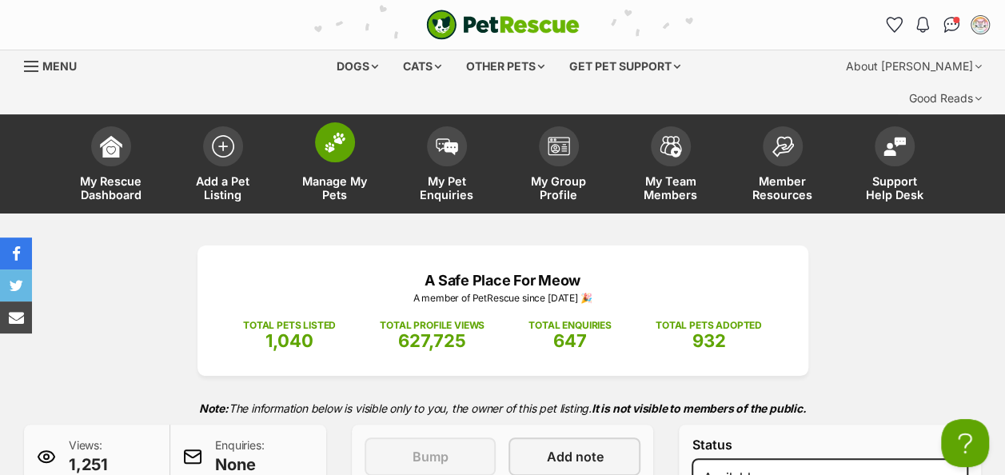
click at [324, 132] on img at bounding box center [335, 142] width 22 height 21
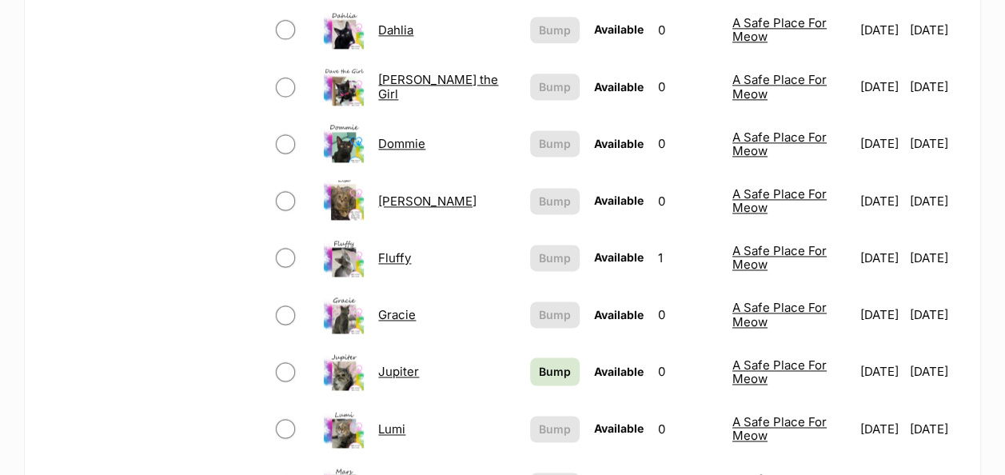
scroll to position [1119, 0]
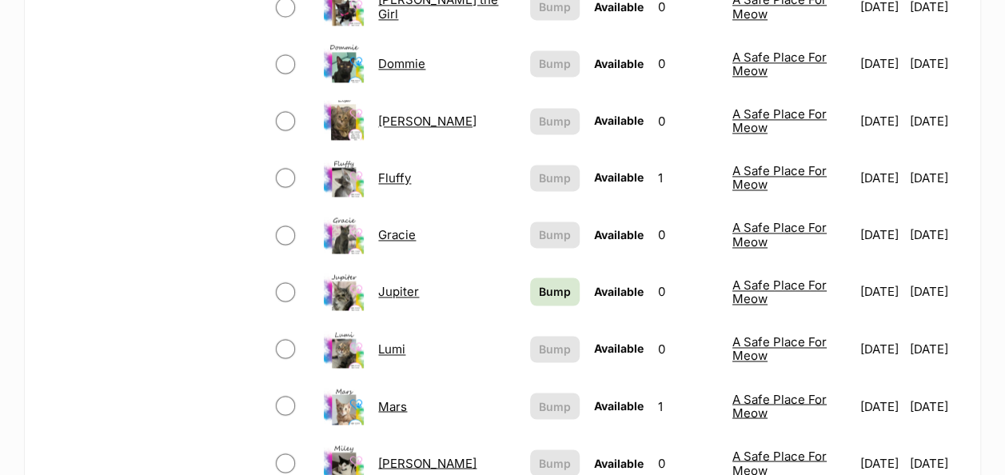
click at [388, 170] on link "Fluffy" at bounding box center [394, 177] width 33 height 15
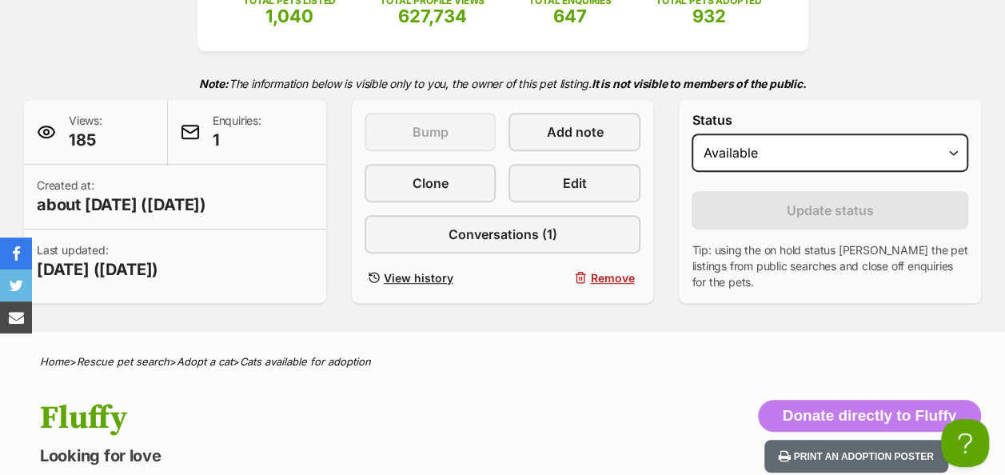
scroll to position [400, 0]
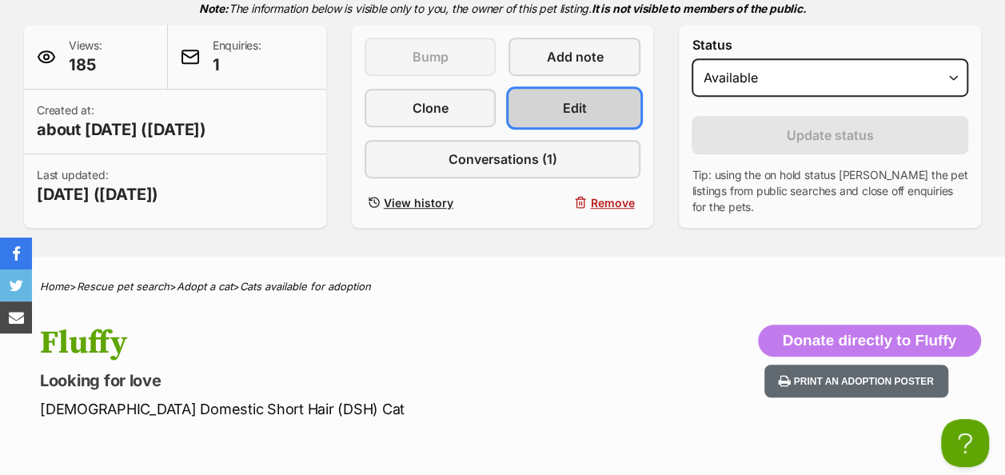
click at [548, 89] on link "Edit" at bounding box center [574, 108] width 132 height 38
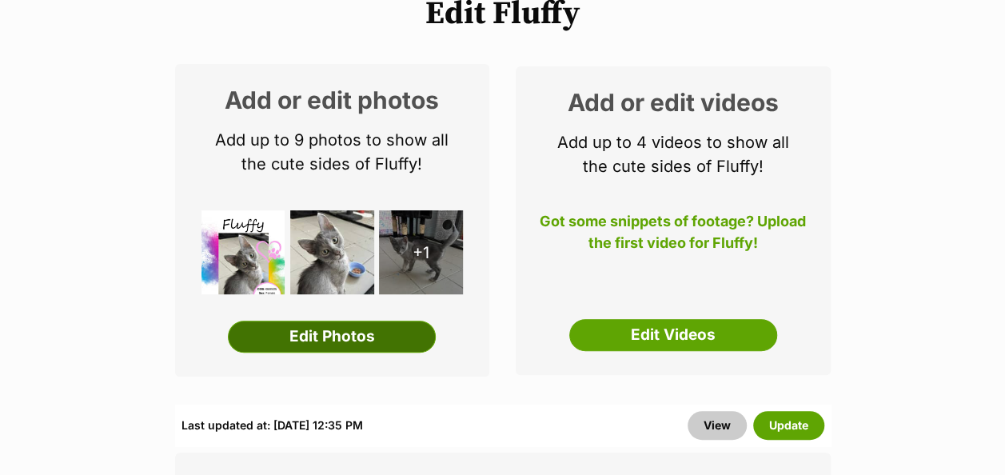
click at [349, 321] on link "Edit Photos" at bounding box center [332, 337] width 208 height 32
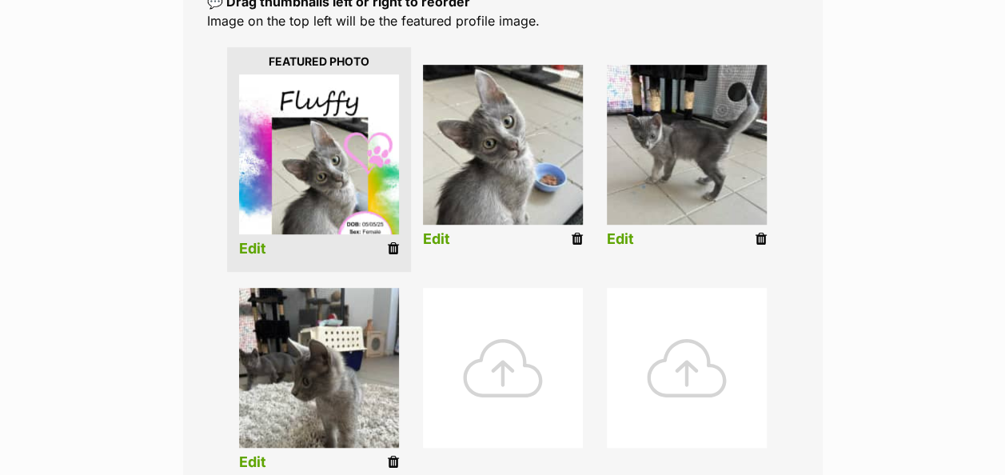
scroll to position [480, 0]
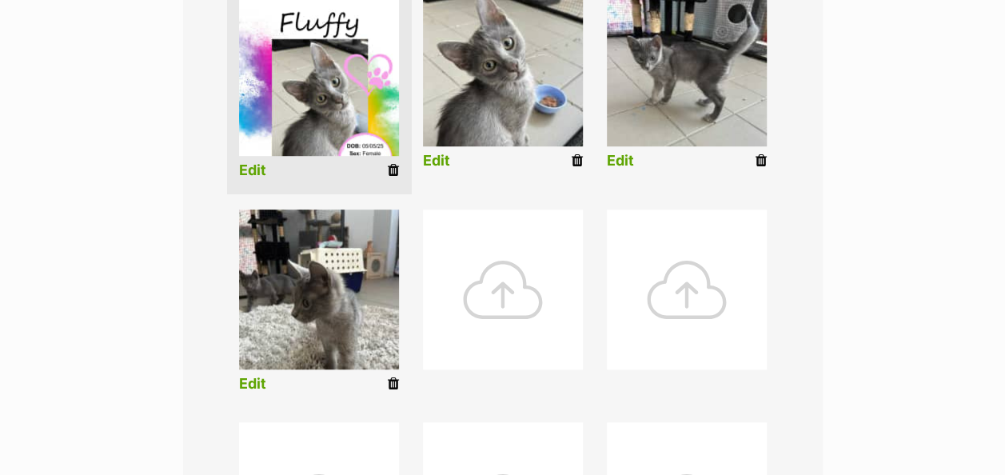
click at [393, 163] on icon at bounding box center [393, 170] width 11 height 14
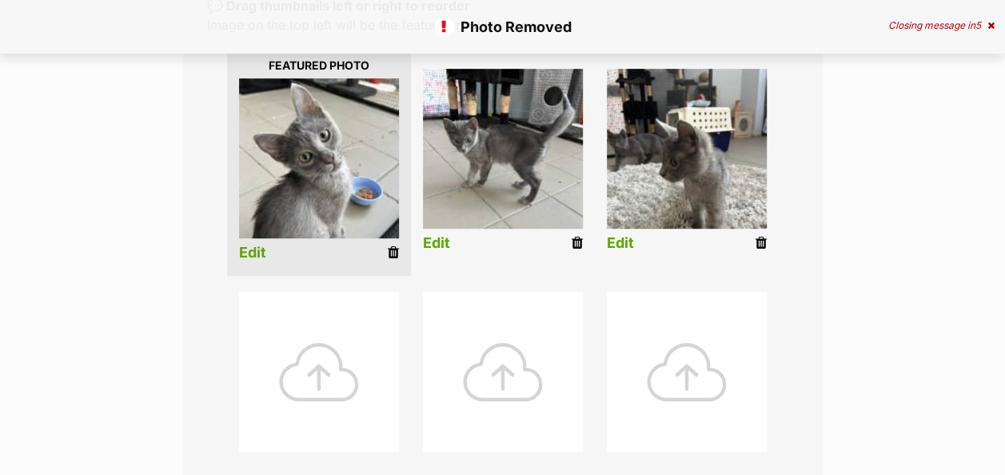
scroll to position [400, 0]
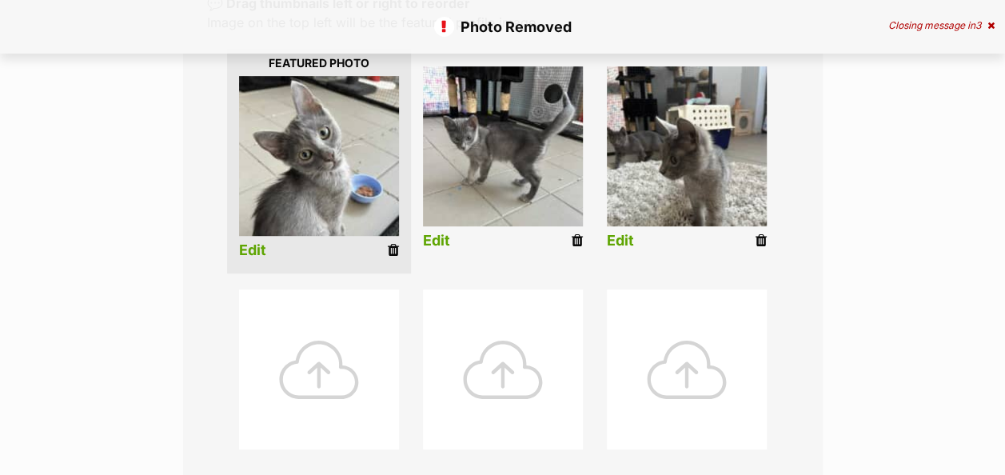
click at [325, 334] on div at bounding box center [319, 369] width 160 height 160
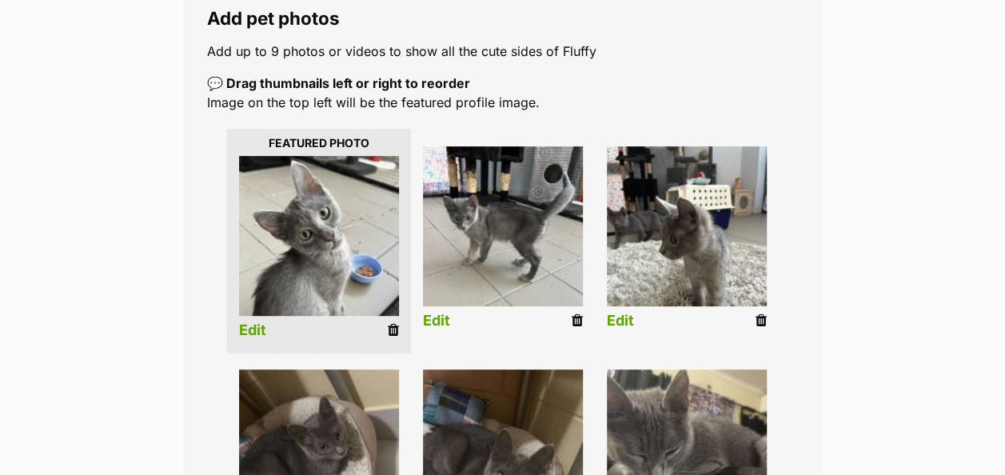
scroll to position [560, 0]
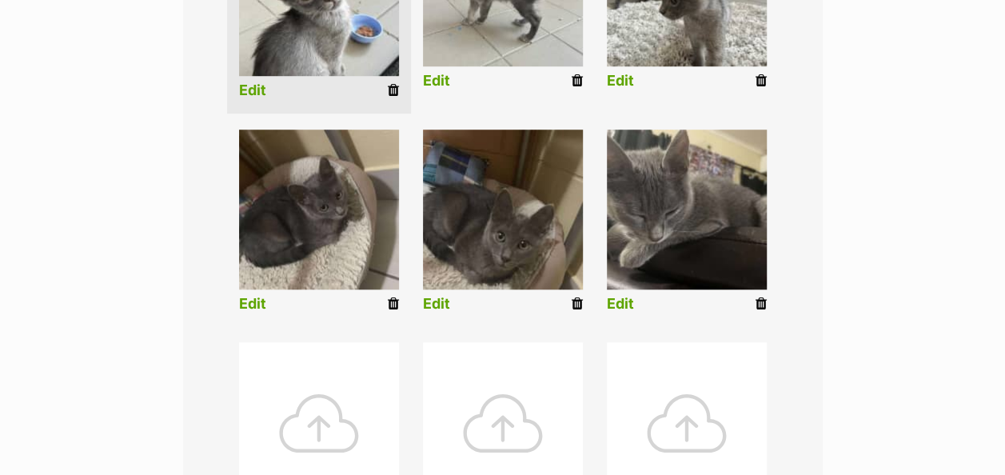
click at [335, 367] on div at bounding box center [319, 422] width 160 height 160
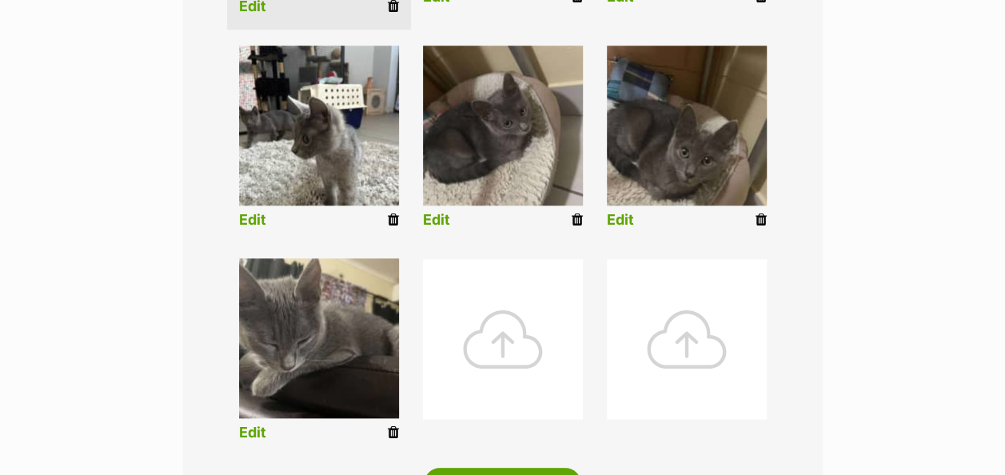
scroll to position [799, 0]
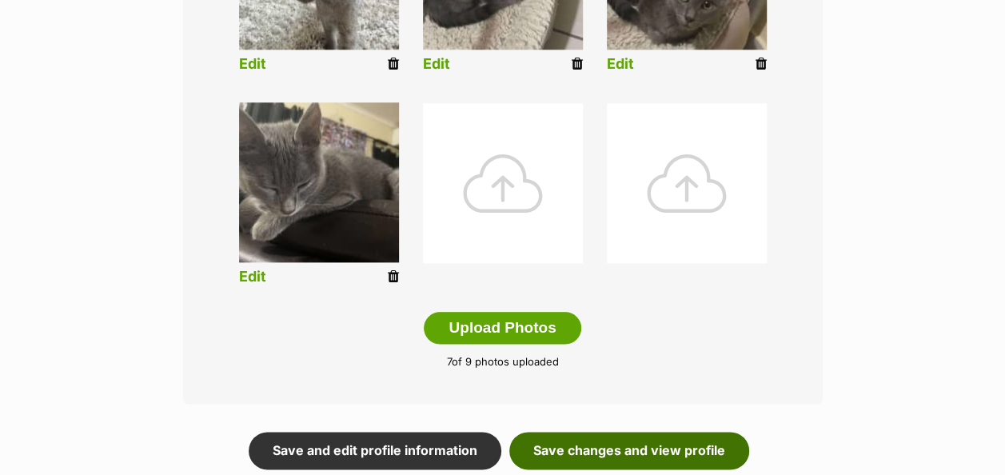
click at [605, 432] on link "Save changes and view profile" at bounding box center [629, 450] width 240 height 37
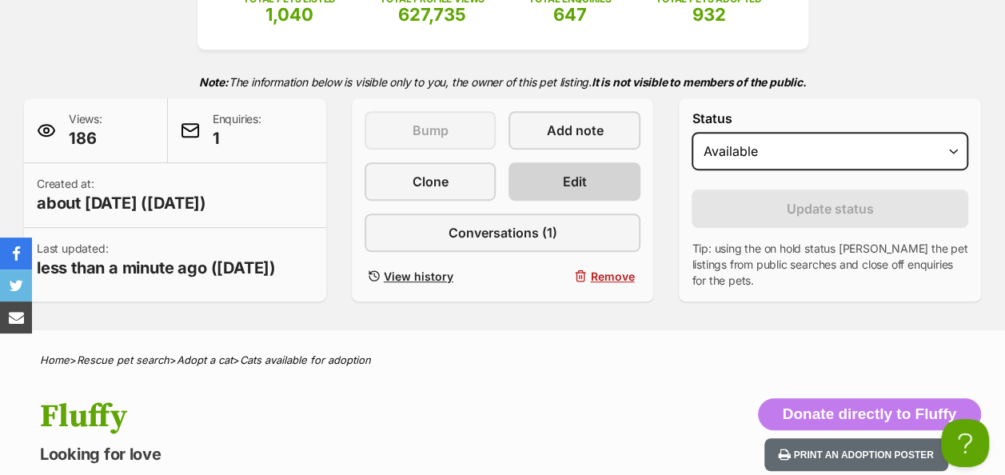
scroll to position [320, 0]
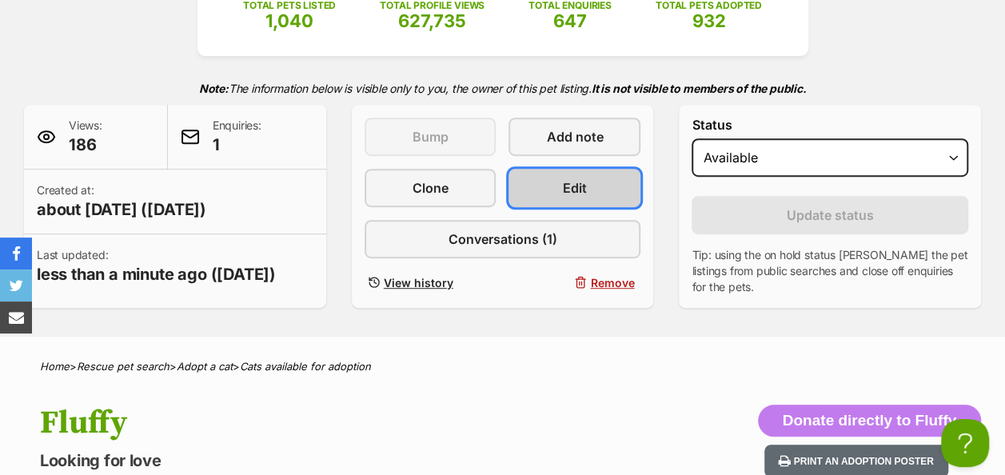
click at [556, 169] on link "Edit" at bounding box center [574, 188] width 132 height 38
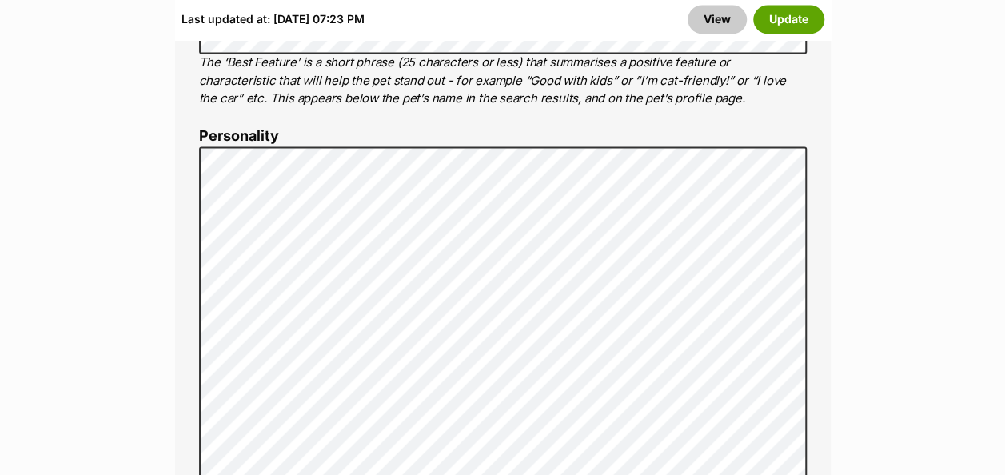
scroll to position [1279, 0]
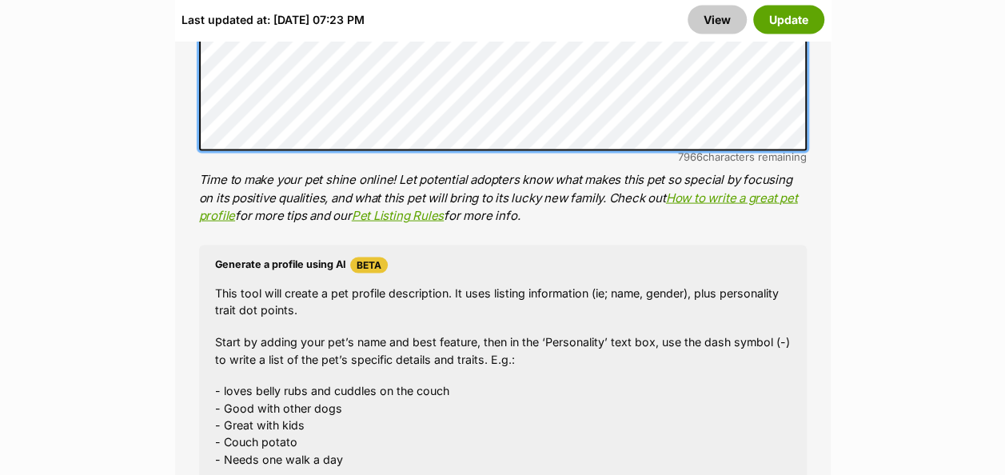
scroll to position [1918, 0]
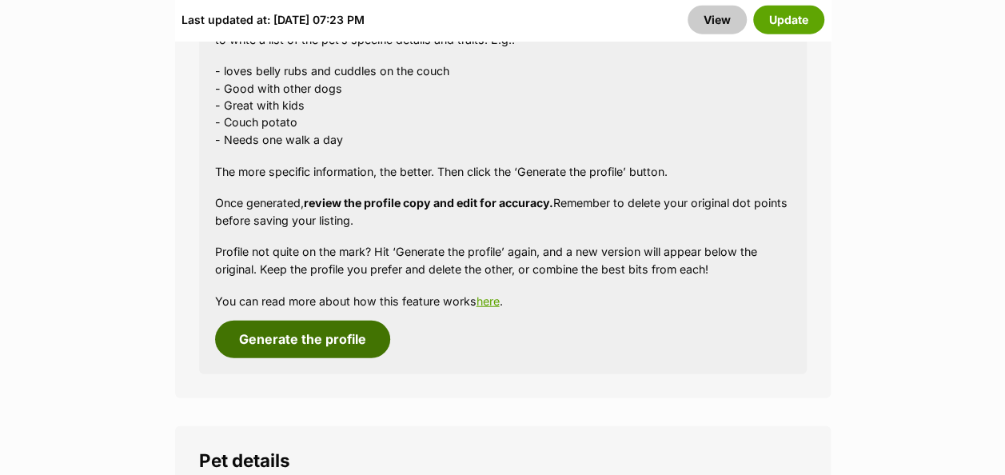
click at [321, 321] on button "Generate the profile" at bounding box center [302, 339] width 175 height 37
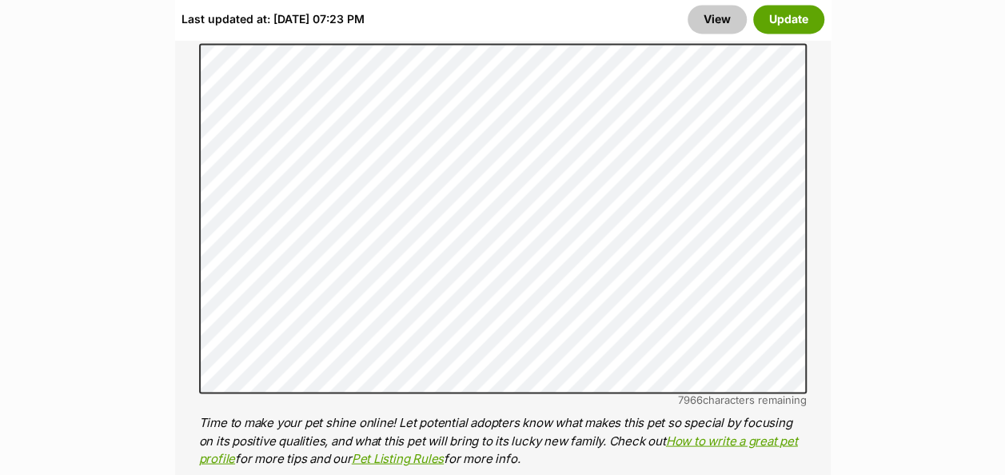
scroll to position [1305, 0]
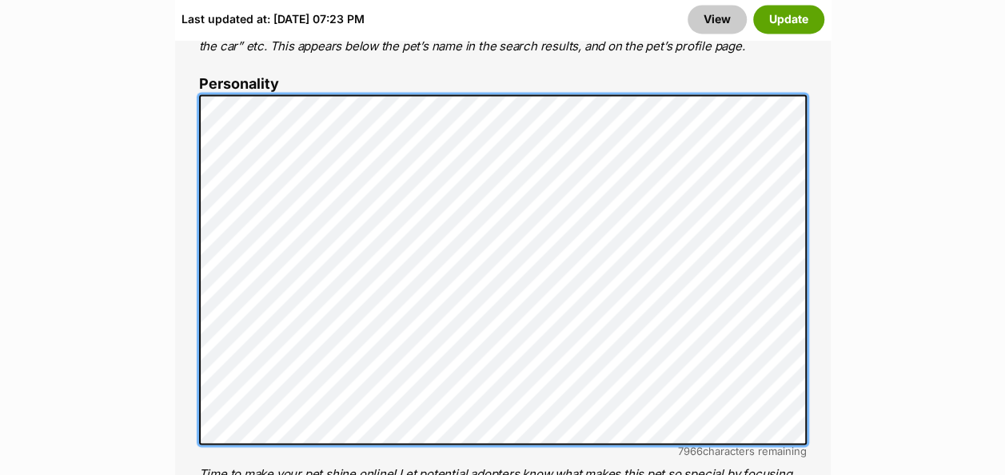
click at [209, 76] on li "Personality 7966 characters remaining Time to make your pet shine online! Let p…" at bounding box center [502, 297] width 607 height 443
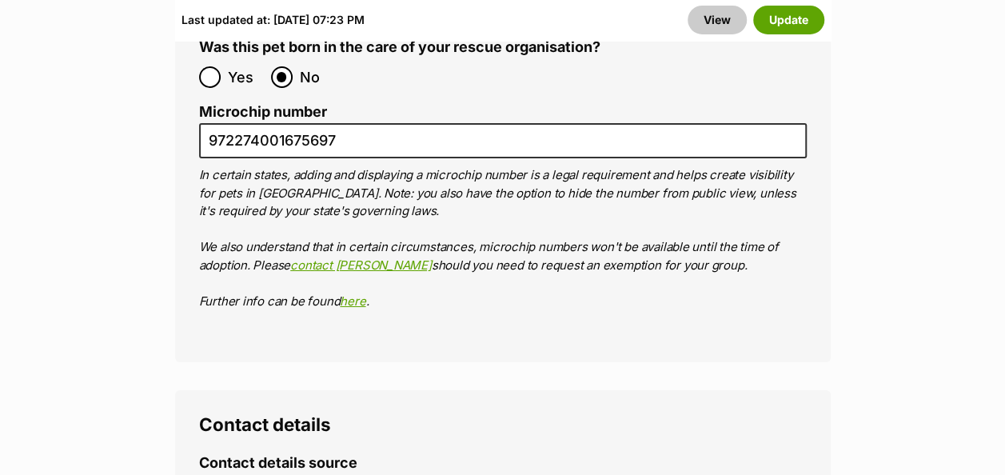
scroll to position [6341, 0]
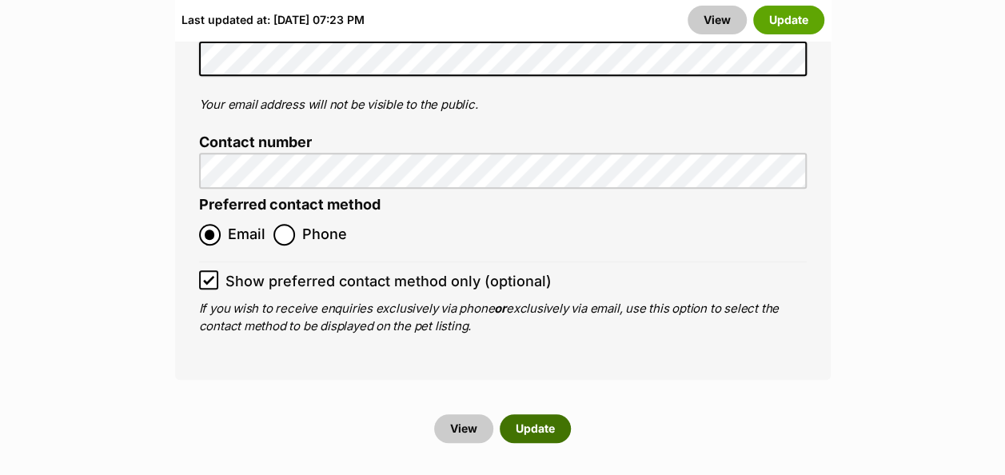
click at [541, 414] on button "Update" at bounding box center [535, 428] width 71 height 29
